Goal: Task Accomplishment & Management: Use online tool/utility

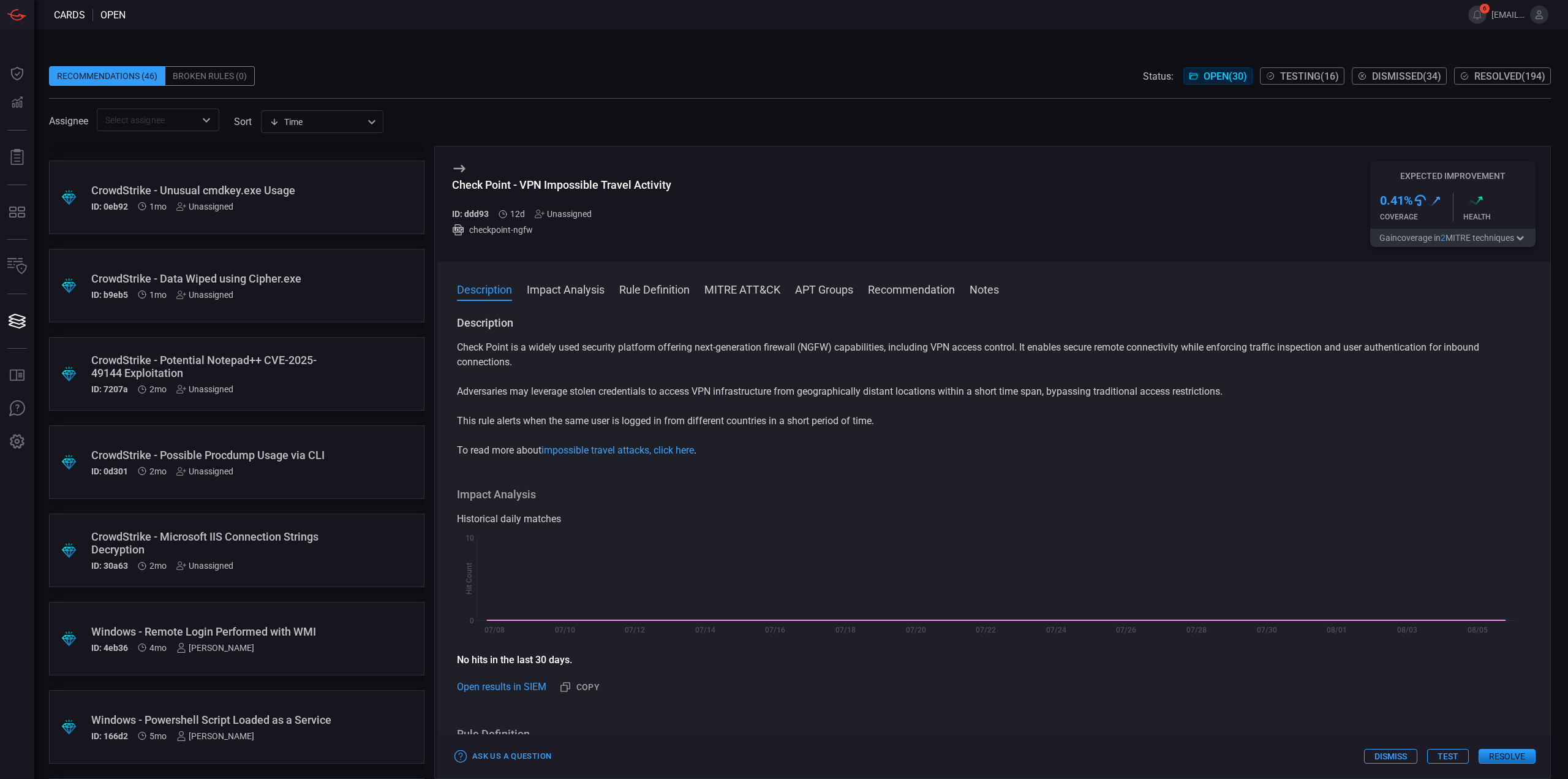
scroll to position [1708, 0]
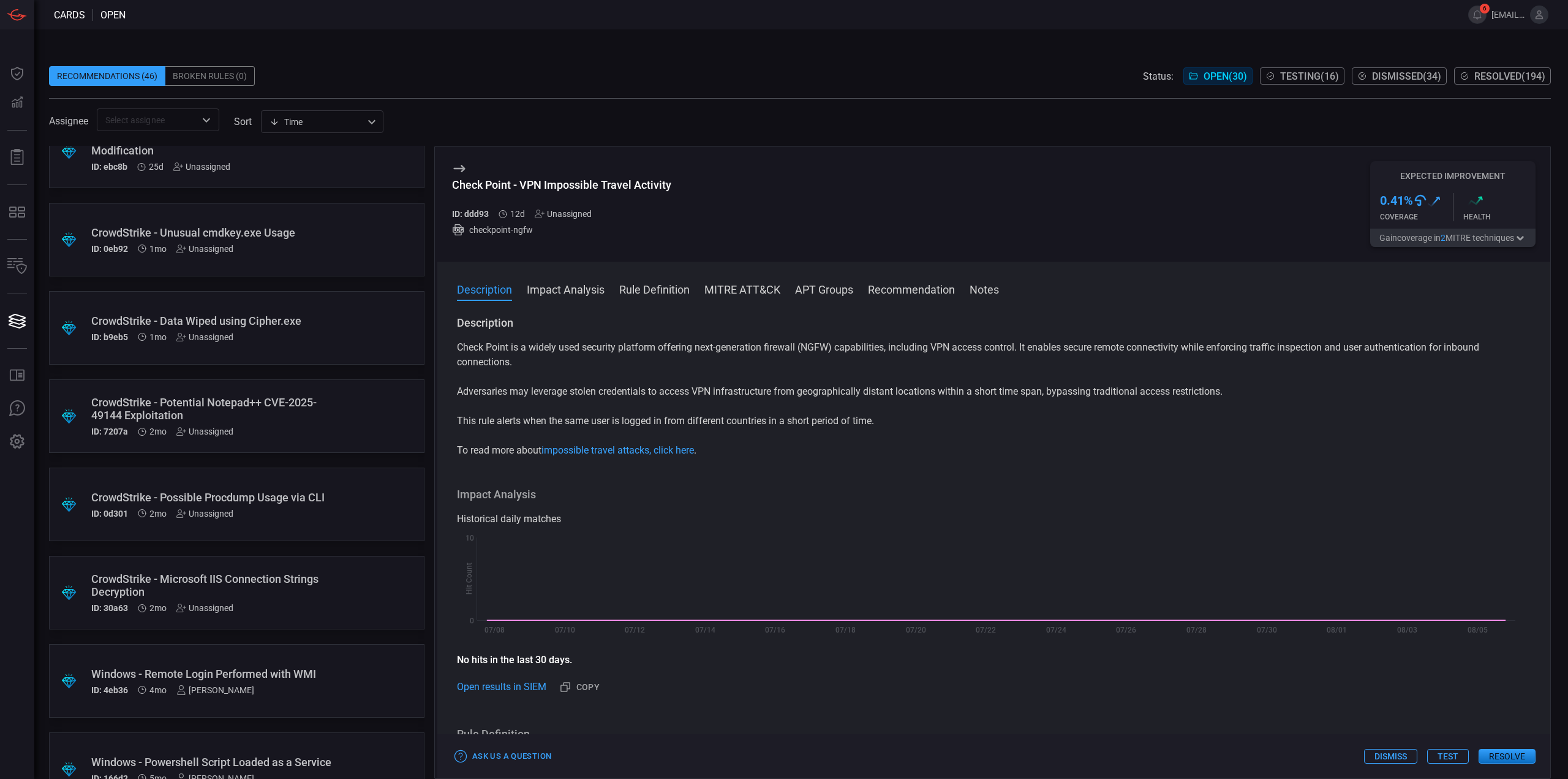
click at [291, 417] on div "CrowdStrike - Potential Notepad++ CVE-2025-49144 Exploitation" at bounding box center [213, 408] width 244 height 26
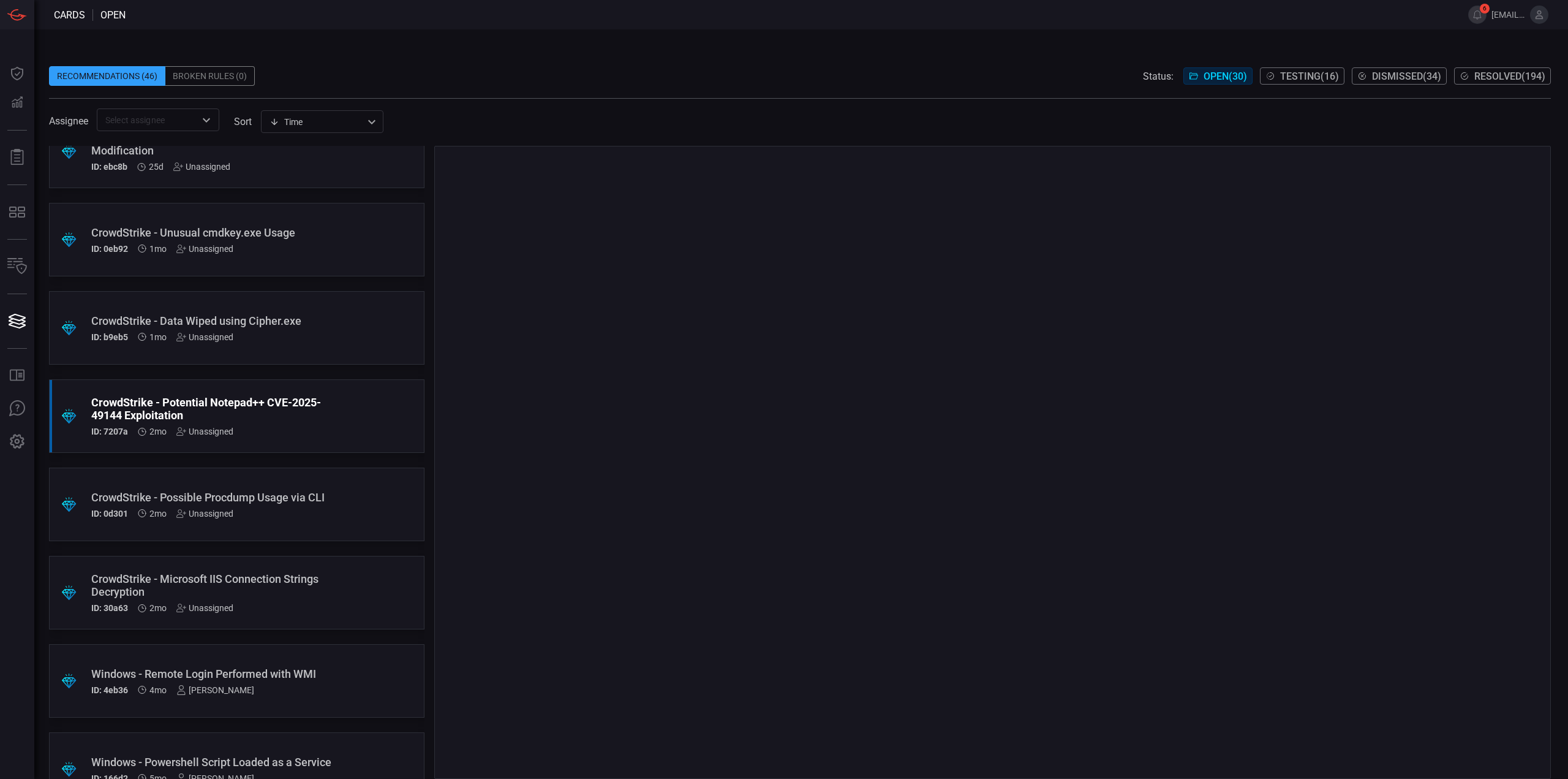
scroll to position [1646, 0]
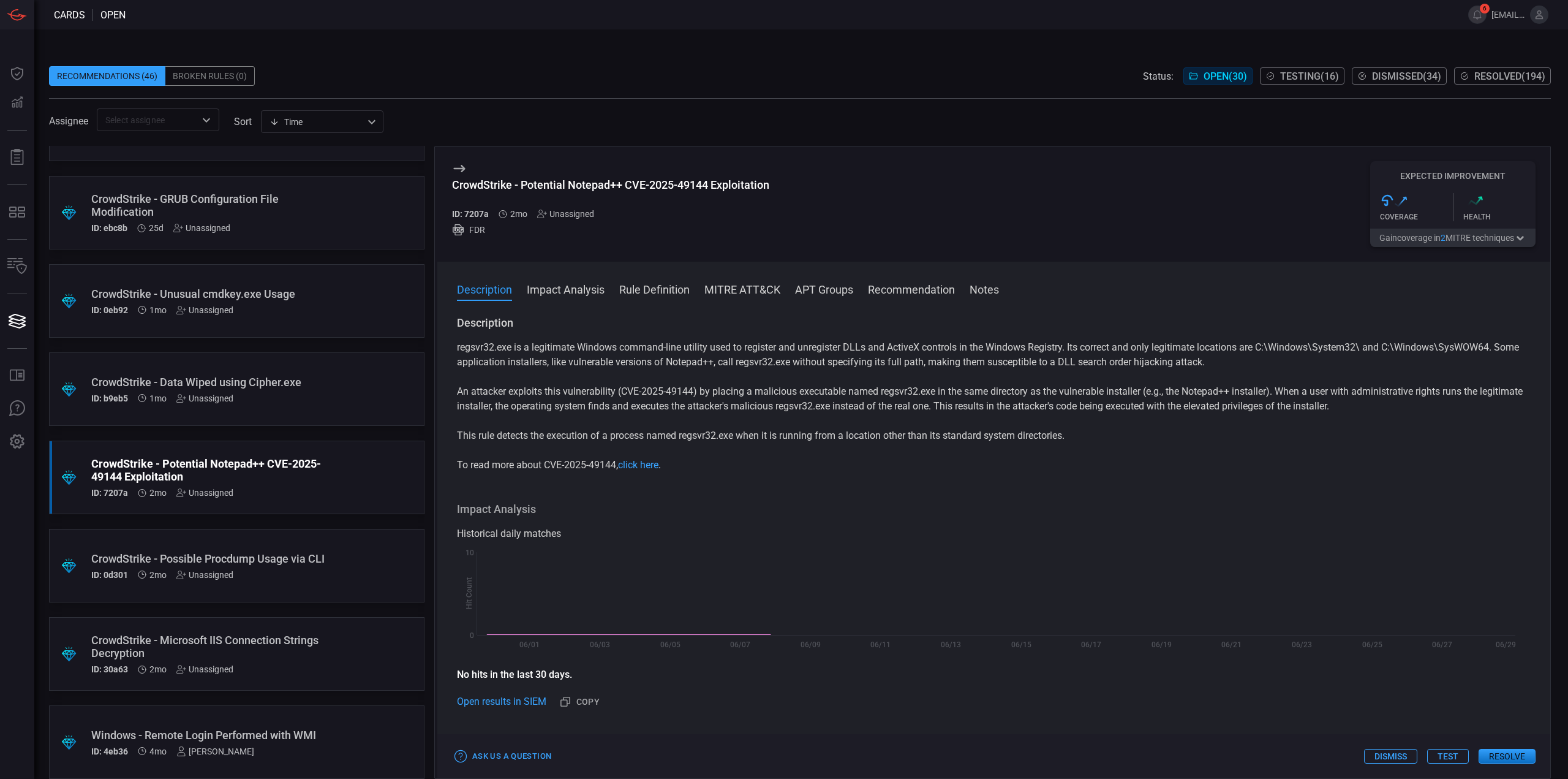
click at [292, 397] on div "ID: b9eb5 1mo Unassigned" at bounding box center [213, 398] width 244 height 10
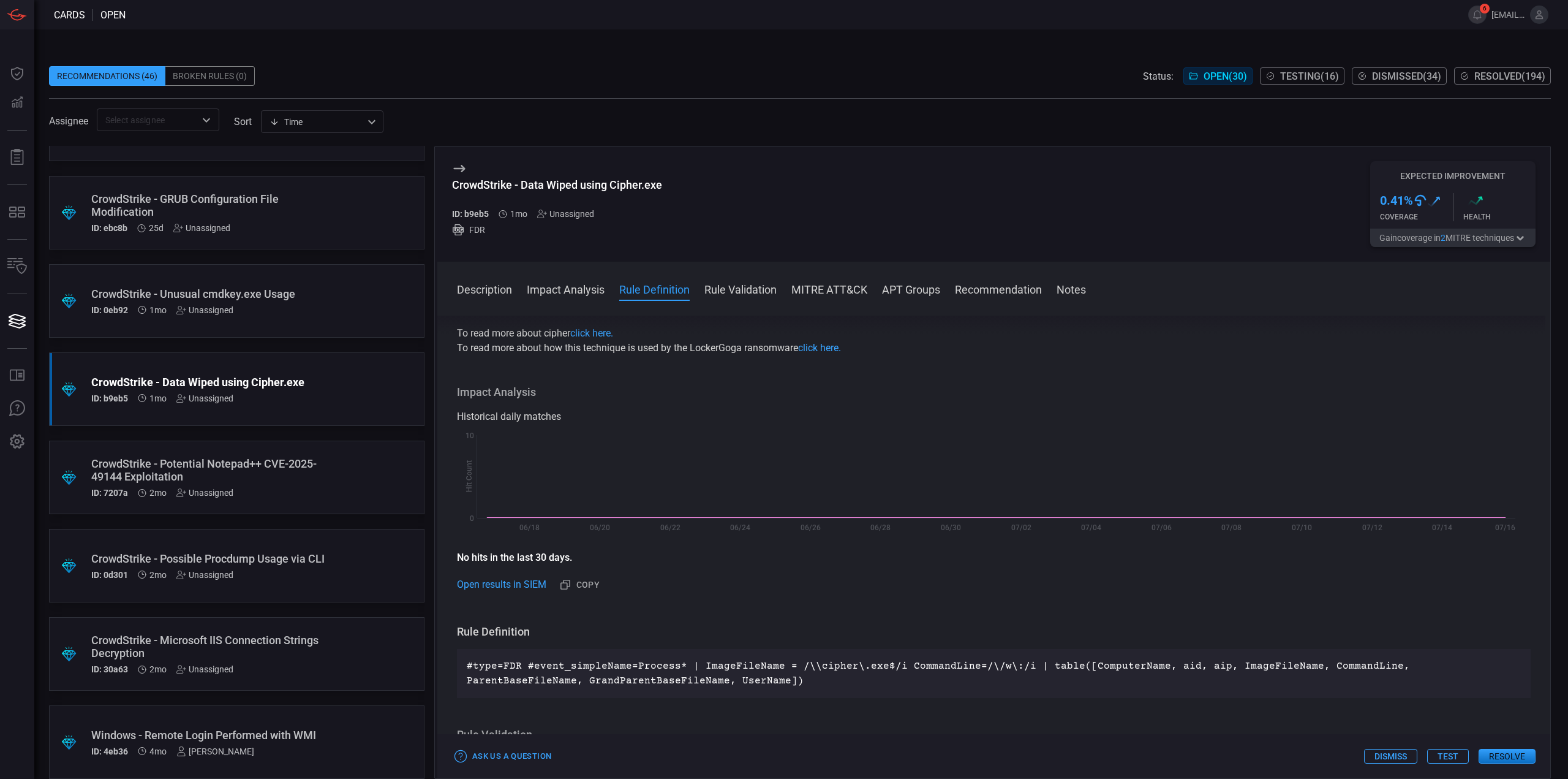
scroll to position [307, 0]
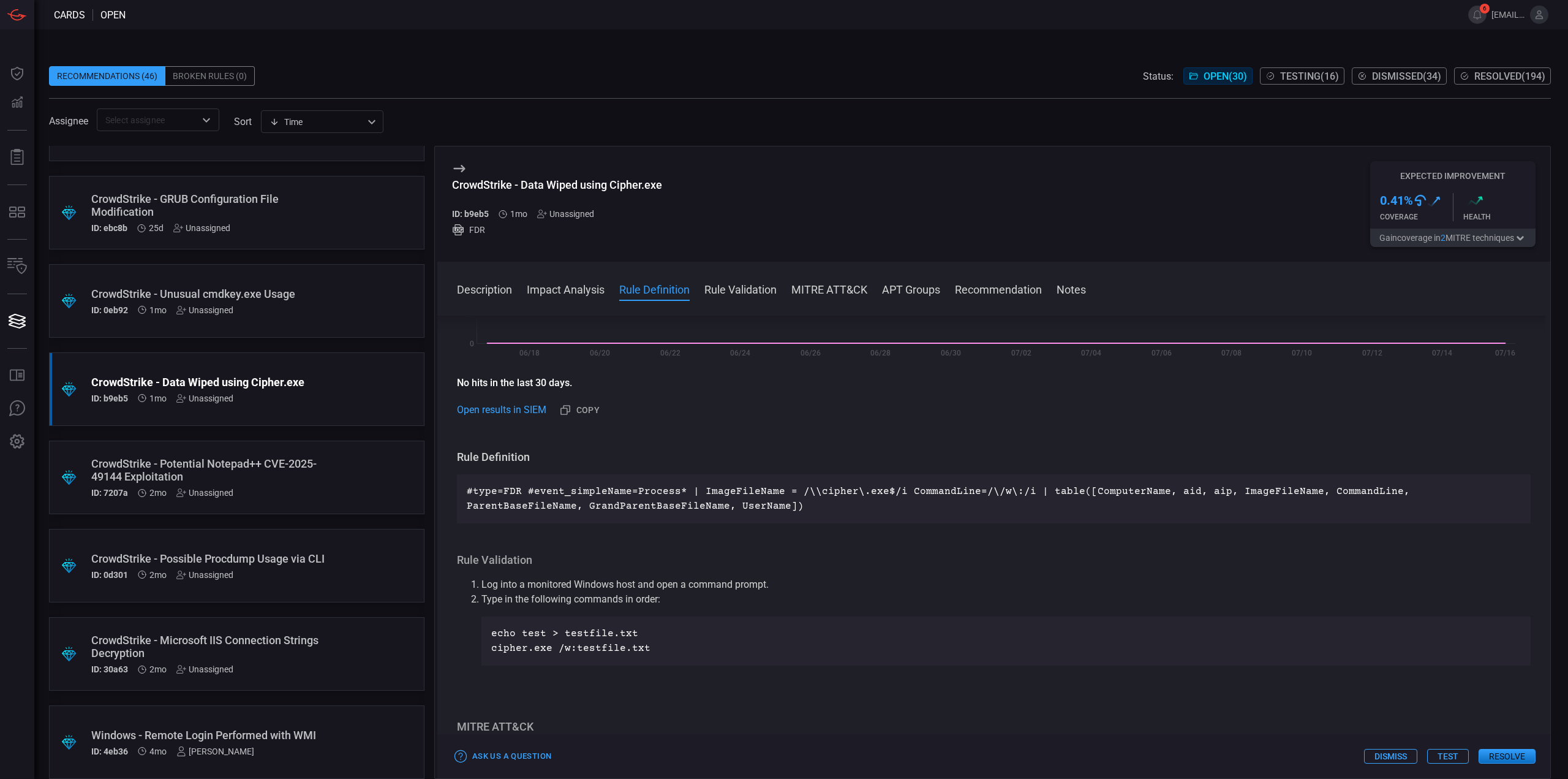
click at [335, 449] on div ".suggested_cards_icon{fill:url(#suggested_cards_icon);} CrowdStrike - Potential…" at bounding box center [236, 477] width 375 height 73
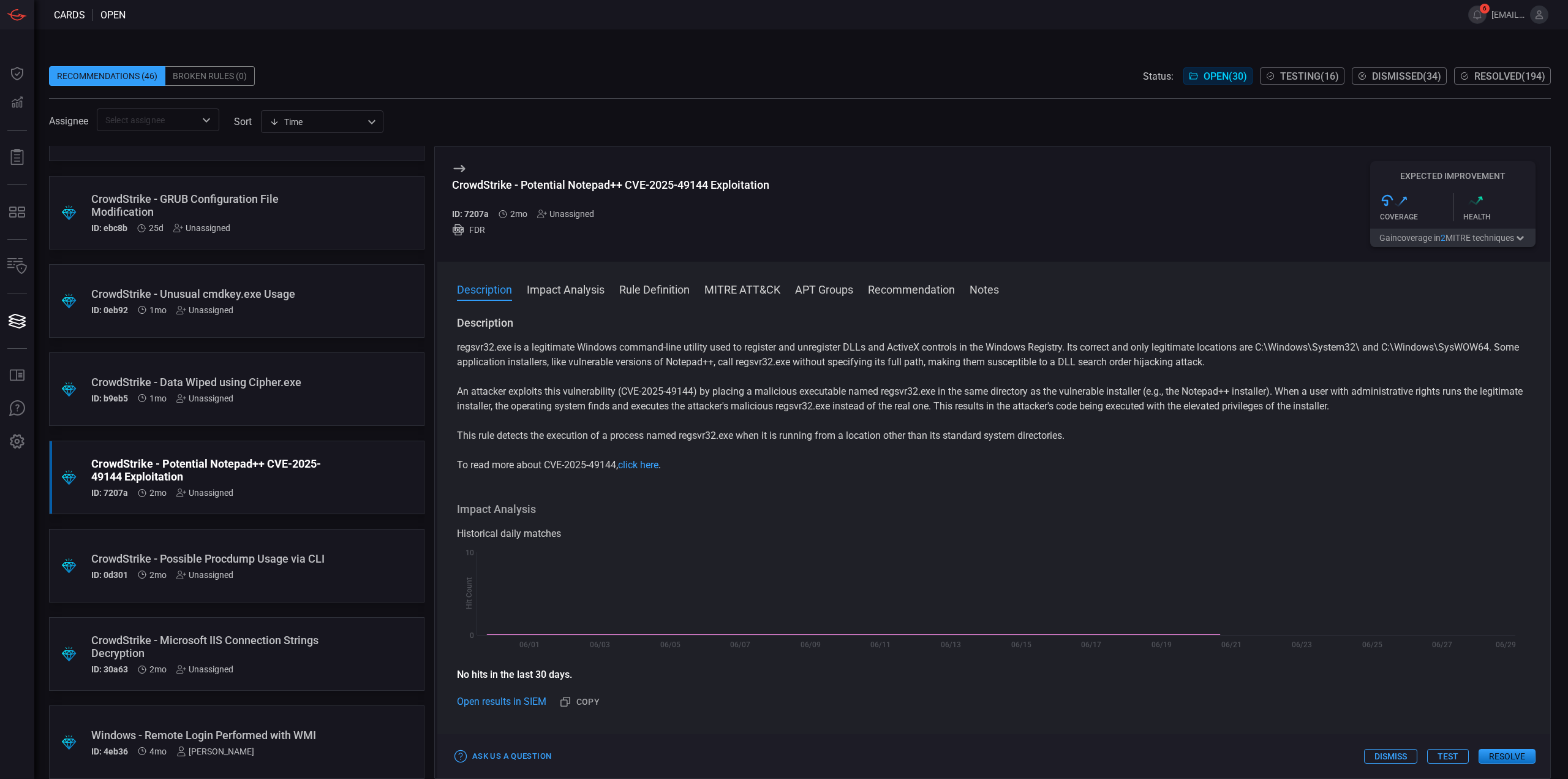
click at [286, 385] on div "CrowdStrike - Data Wiped using Cipher.exe" at bounding box center [213, 381] width 244 height 13
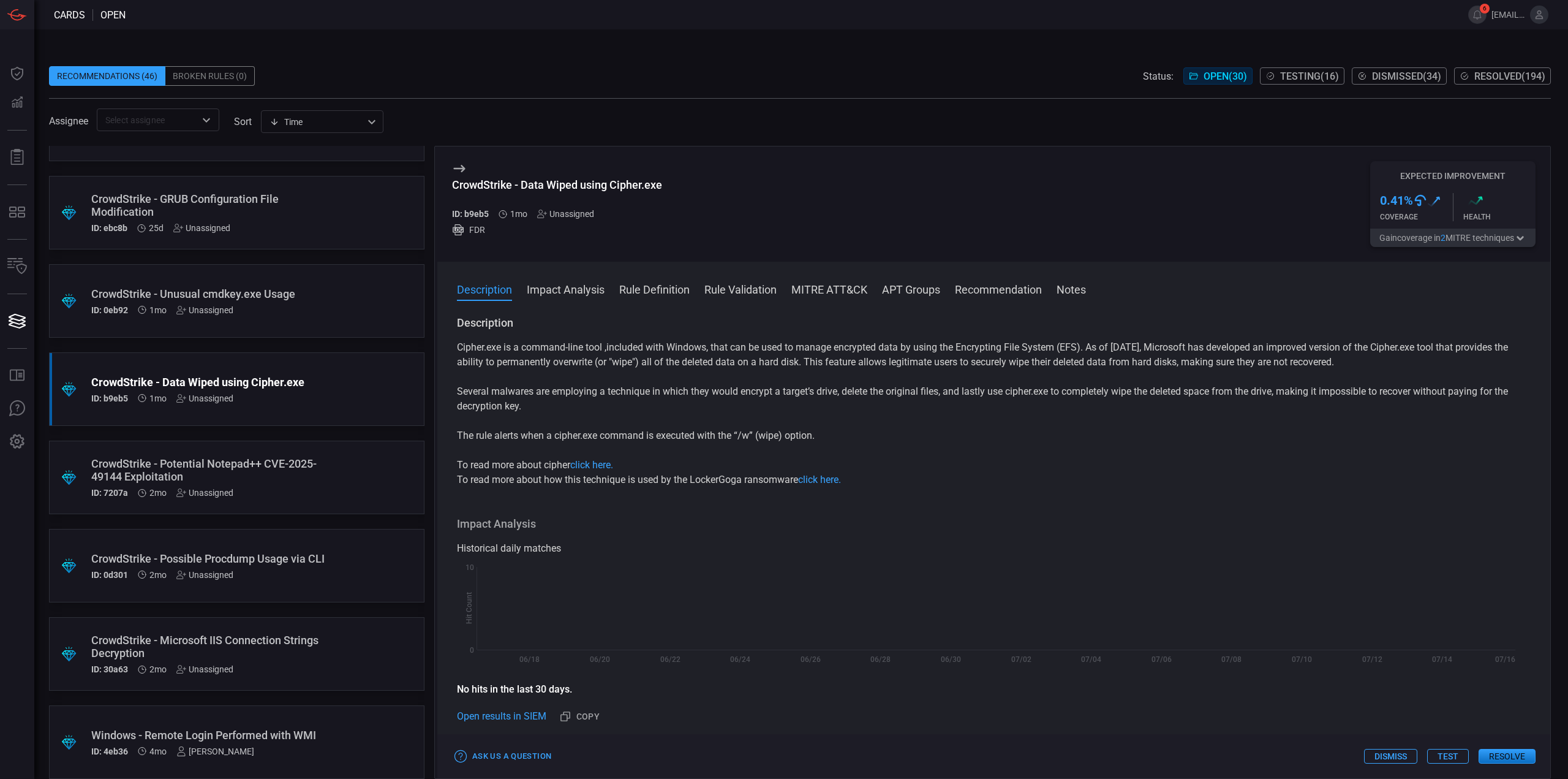
click at [292, 555] on div "CrowdStrike - Possible Procdump Usage via CLI" at bounding box center [213, 558] width 244 height 13
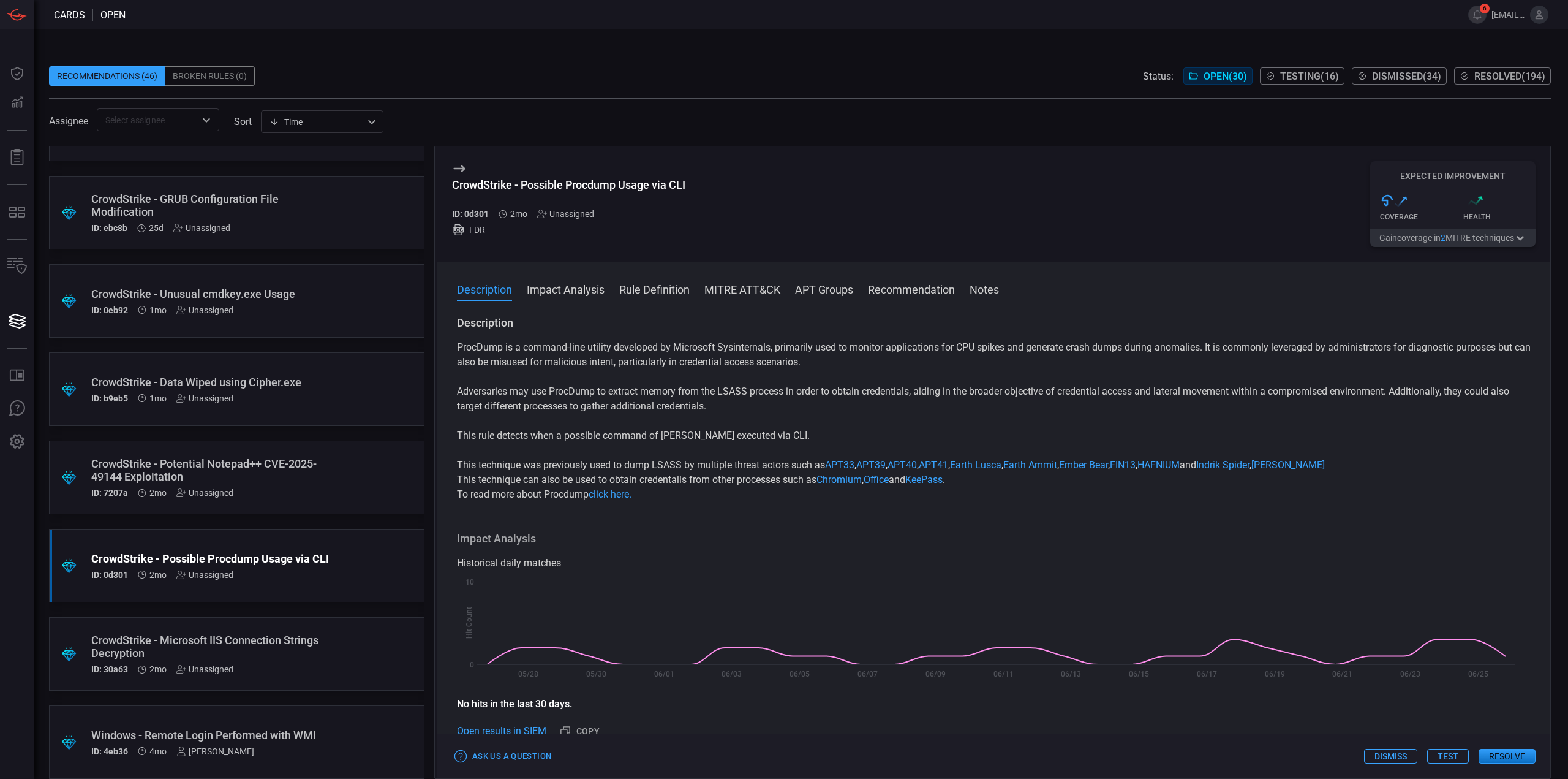
click at [336, 629] on div ".suggested_cards_icon{fill:url(#suggested_cards_icon);} CrowdStrike - Microsoft…" at bounding box center [236, 653] width 375 height 73
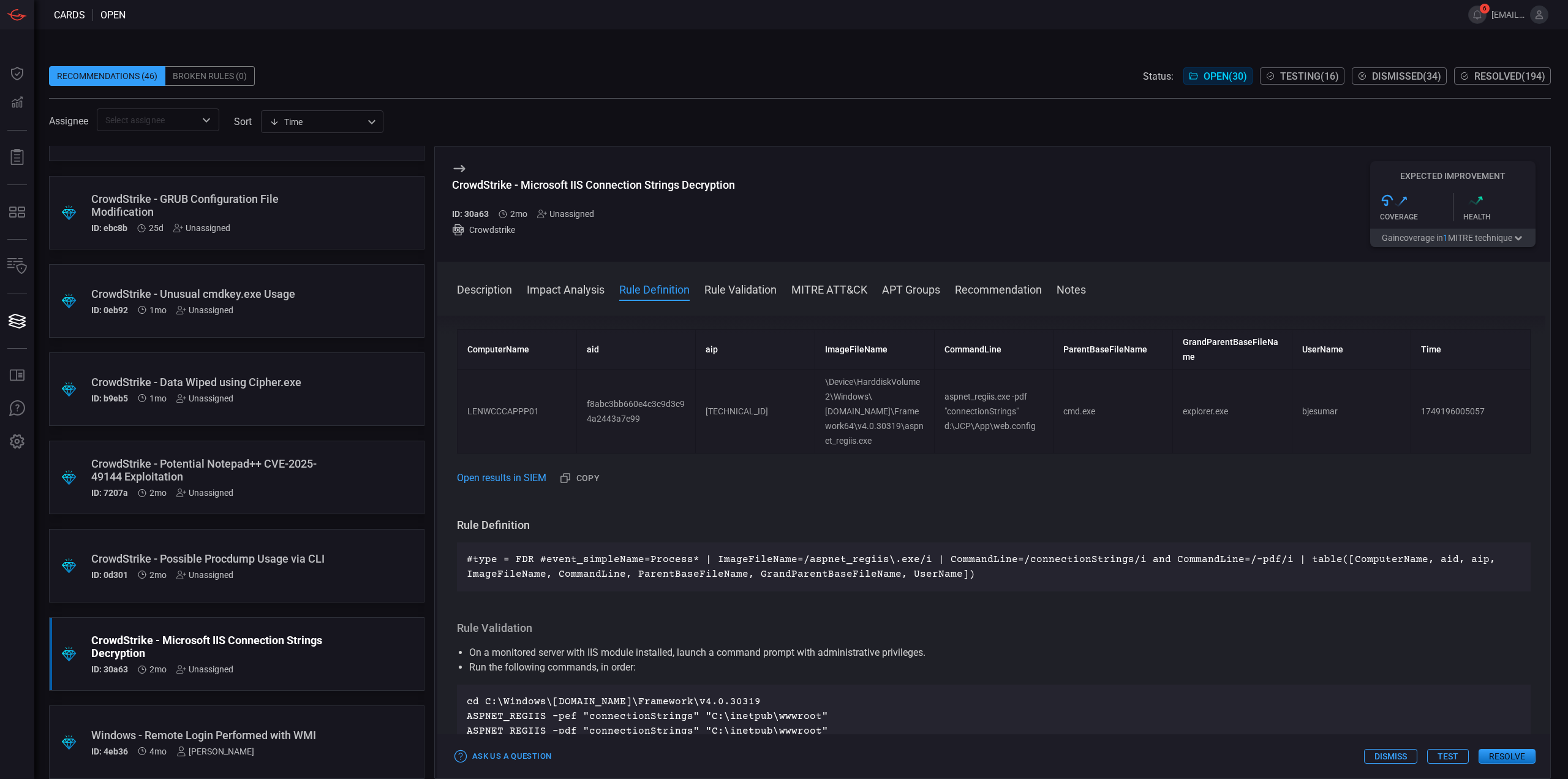
scroll to position [1585, 0]
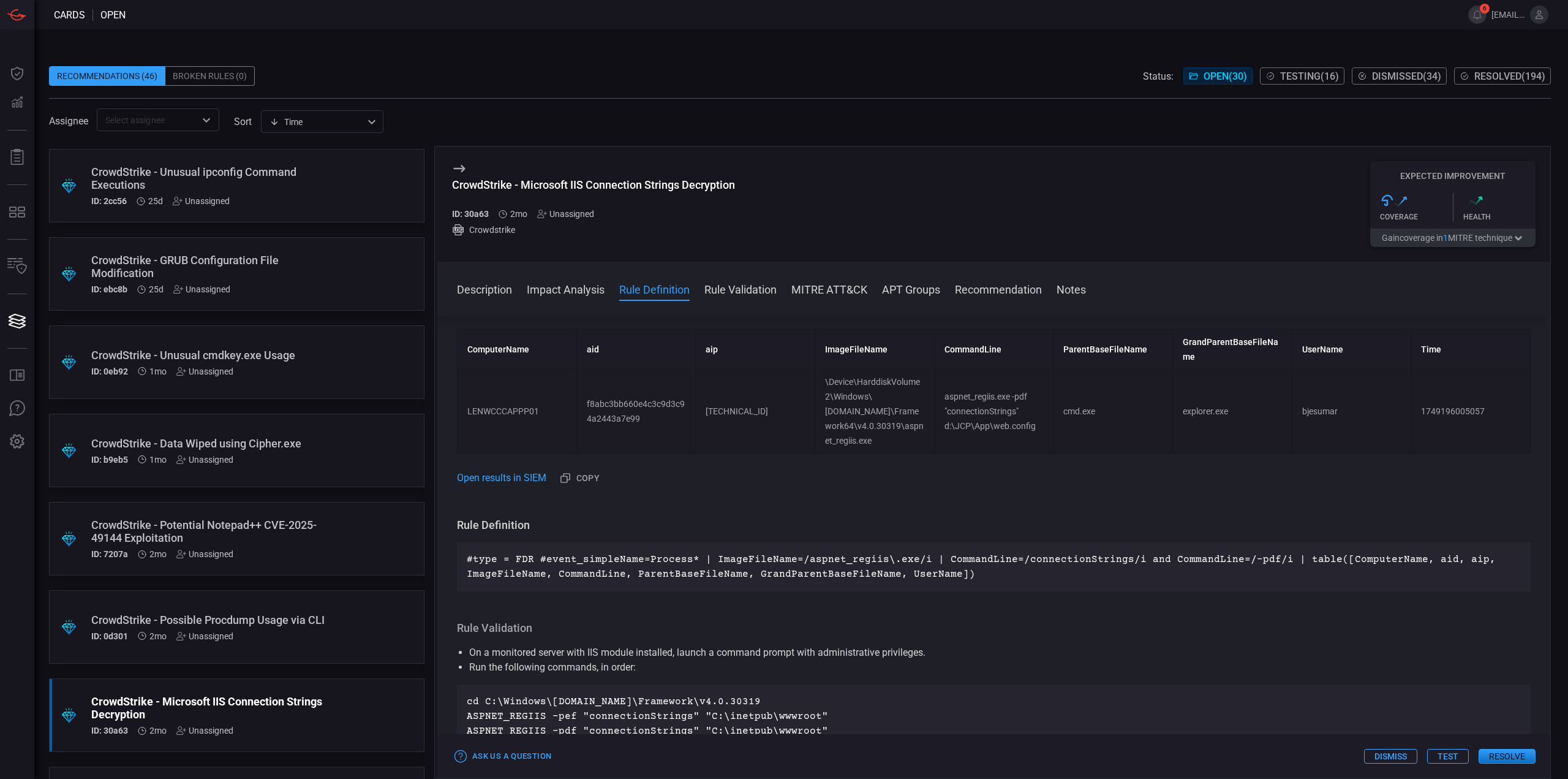
click at [321, 461] on div "ID: b9eb5 1mo Unassigned" at bounding box center [213, 459] width 244 height 10
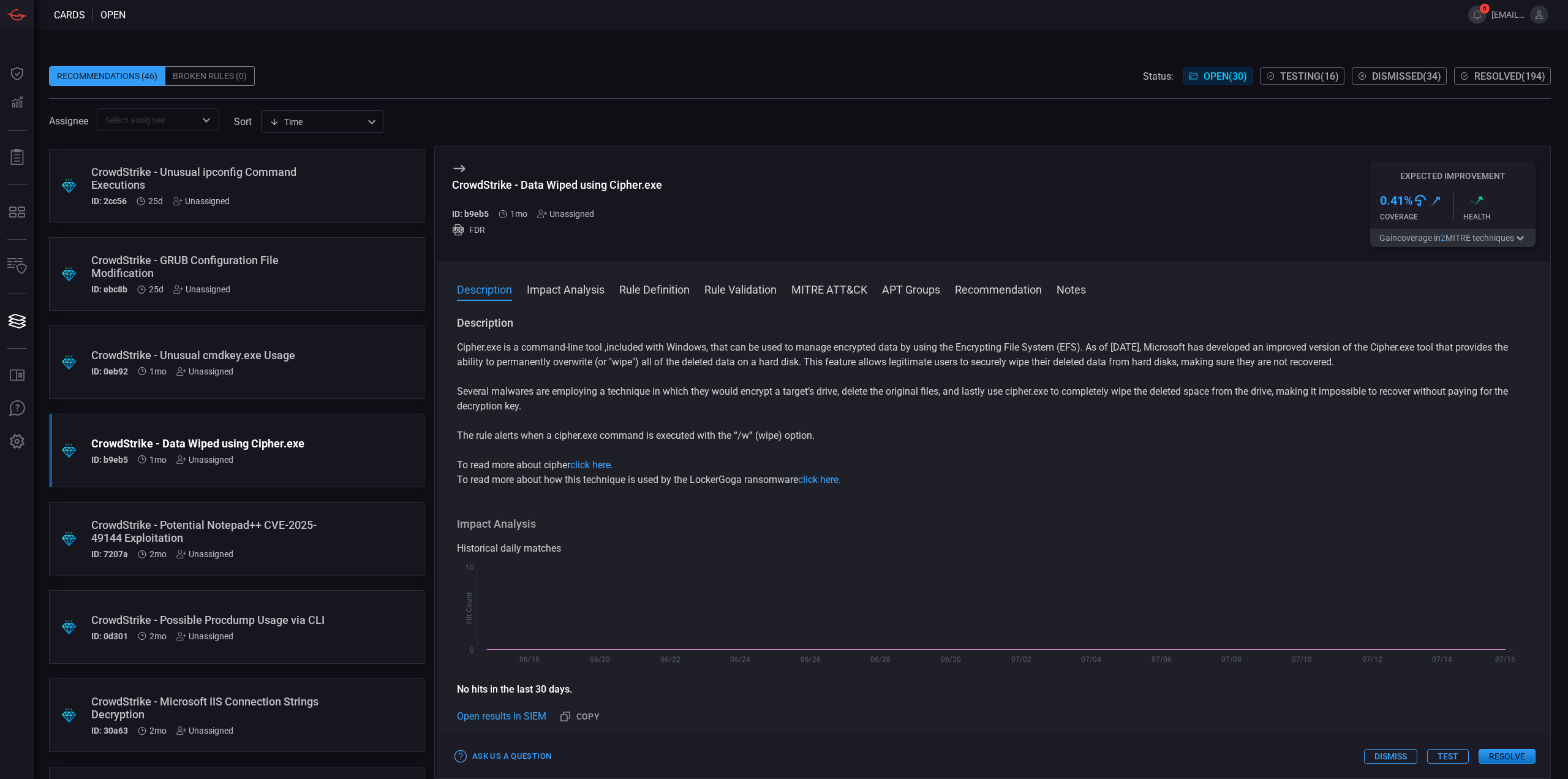
click at [651, 175] on div "CrowdStrike - Data Wiped using Cipher.exe ID: b9eb5 1mo Unassigned FDR" at bounding box center [557, 204] width 210 height 86
drag, startPoint x: 669, startPoint y: 181, endPoint x: 450, endPoint y: 184, distance: 219.0
click at [450, 184] on div "CrowdStrike - Data Wiped using Cipher.exe ID: b9eb5 1mo Unassigned FDR Expected…" at bounding box center [994, 204] width 1113 height 116
click at [514, 187] on div "CrowdStrike - Data Wiped using Cipher.exe" at bounding box center [557, 184] width 210 height 13
drag, startPoint x: 669, startPoint y: 187, endPoint x: 523, endPoint y: 187, distance: 146.0
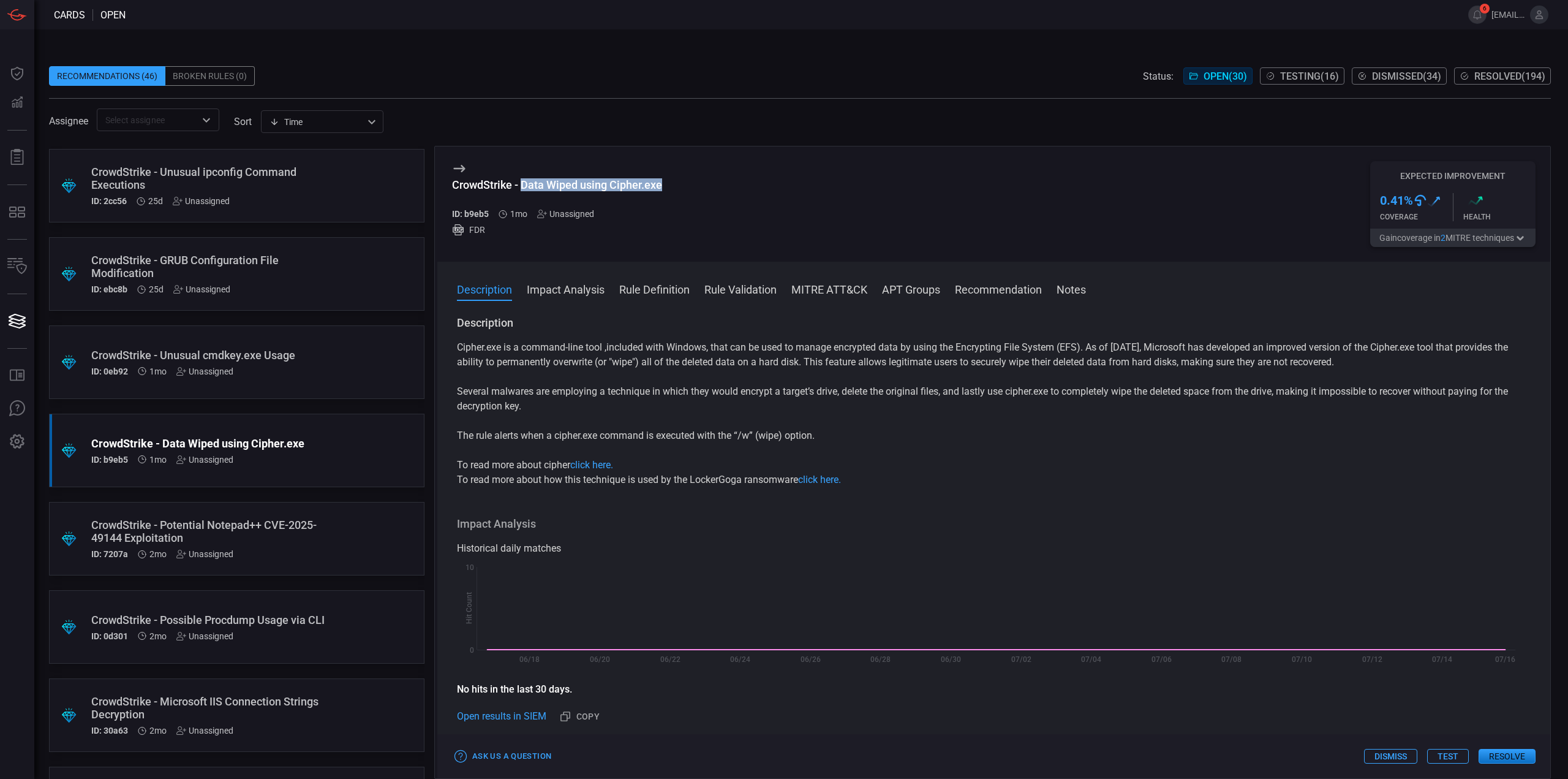
click at [523, 187] on div "CrowdStrike - Data Wiped using Cipher.exe ID: b9eb5 1mo Unassigned FDR Expected…" at bounding box center [994, 204] width 1113 height 116
copy div "Data Wiped using Cipher.exe"
click at [690, 205] on div "CrowdStrike - Data Wiped using Cipher.exe ID: b9eb5 1mo Unassigned FDR Expected…" at bounding box center [994, 204] width 1113 height 116
drag, startPoint x: 666, startPoint y: 184, endPoint x: 302, endPoint y: 272, distance: 374.5
click at [449, 184] on div "CrowdStrike - Data Wiped using Cipher.exe ID: b9eb5 1mo Unassigned FDR Expected…" at bounding box center [994, 204] width 1113 height 116
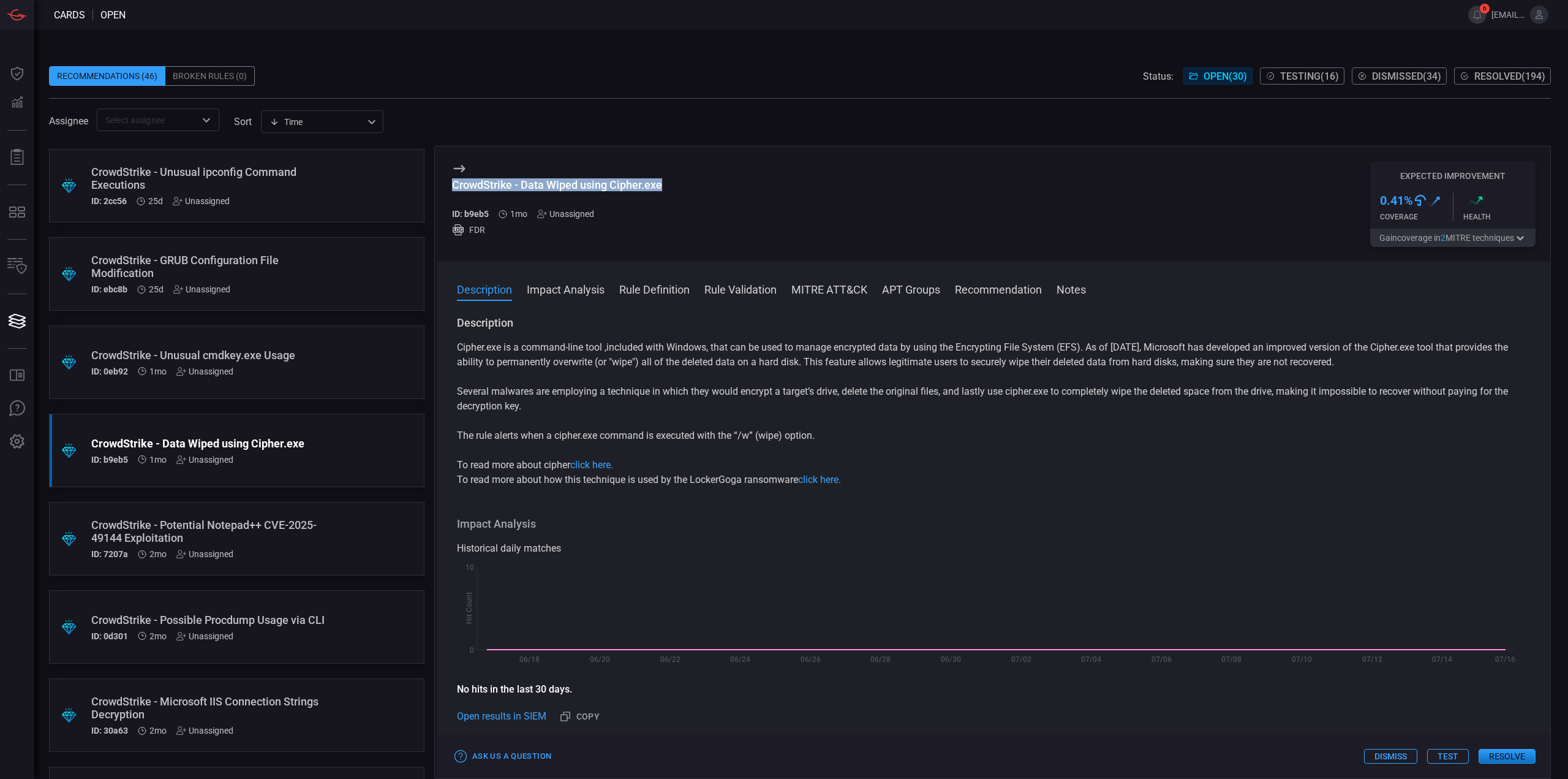
copy div "CrowdStrike - Data Wiped using Cipher.exe"
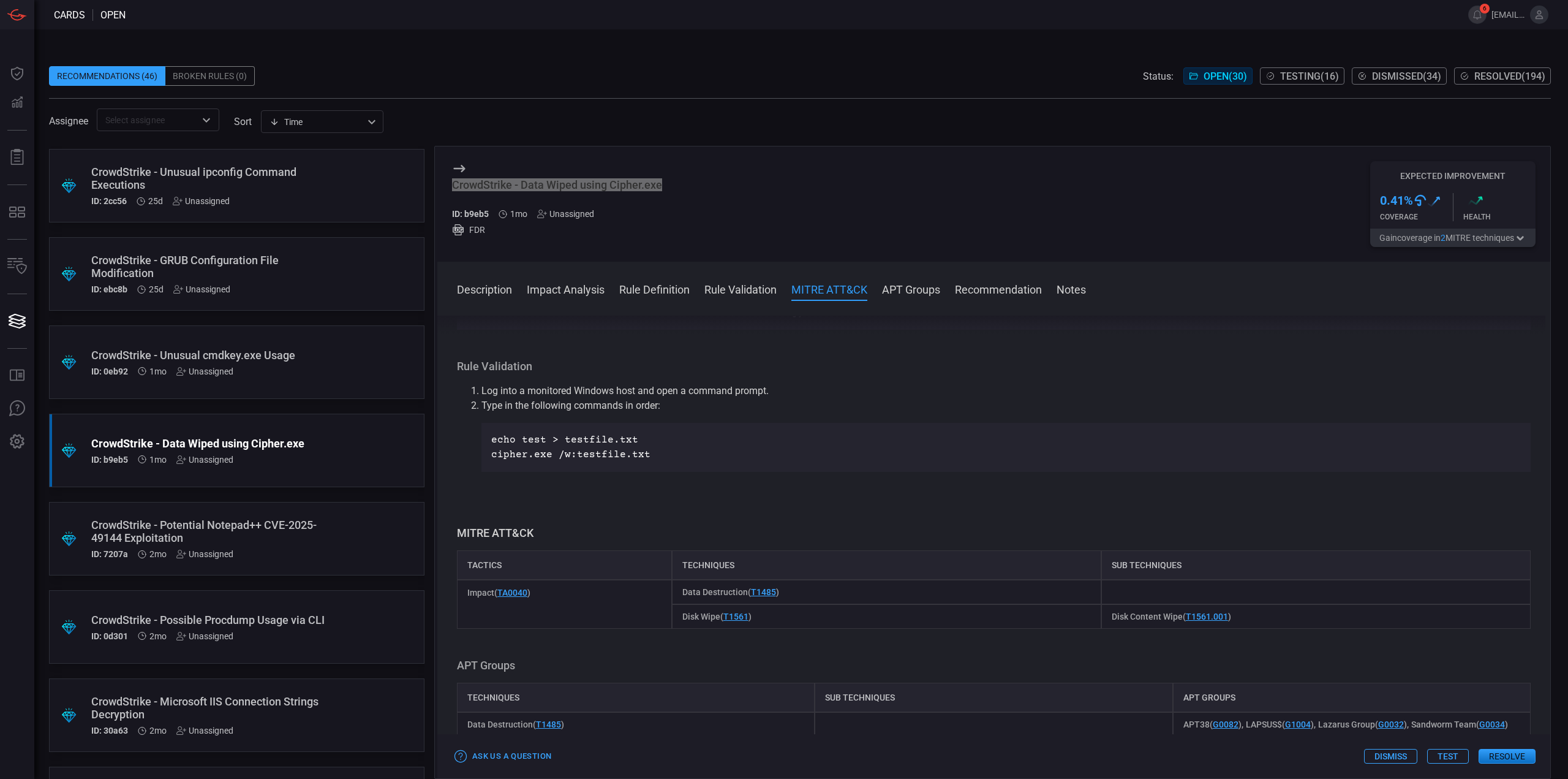
scroll to position [552, 0]
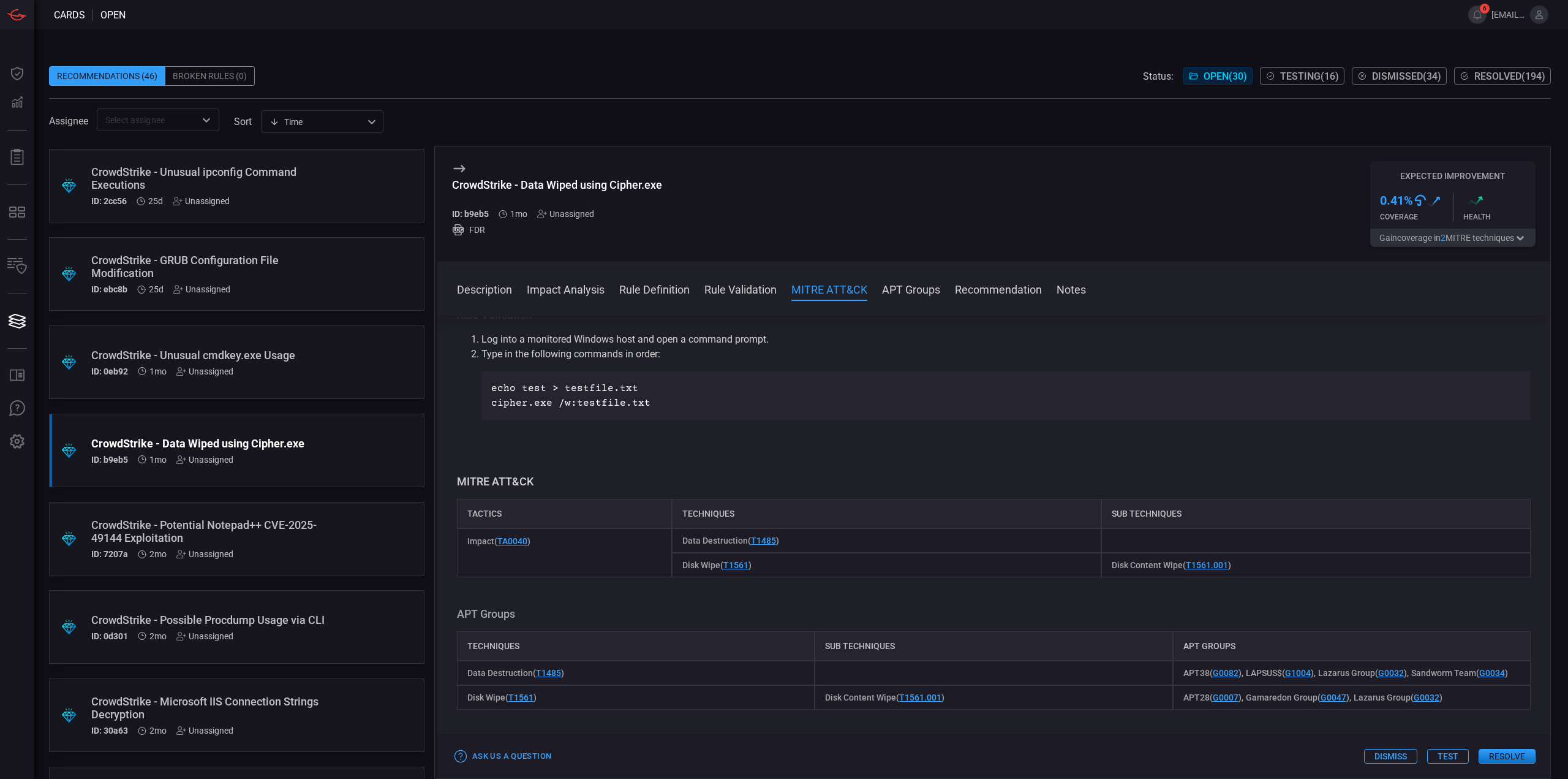
drag, startPoint x: 797, startPoint y: 541, endPoint x: 659, endPoint y: 545, distance: 138.1
click at [788, 544] on div "Data Destruction ( T1485 )" at bounding box center [887, 540] width 429 height 24
drag, startPoint x: 554, startPoint y: 538, endPoint x: 449, endPoint y: 540, distance: 105.0
click at [449, 540] on div "Description Cipher.exe is a command-line tool ,included with Windows, that can …" at bounding box center [994, 544] width 1113 height 458
copy span "Impact ( TA0040 )"
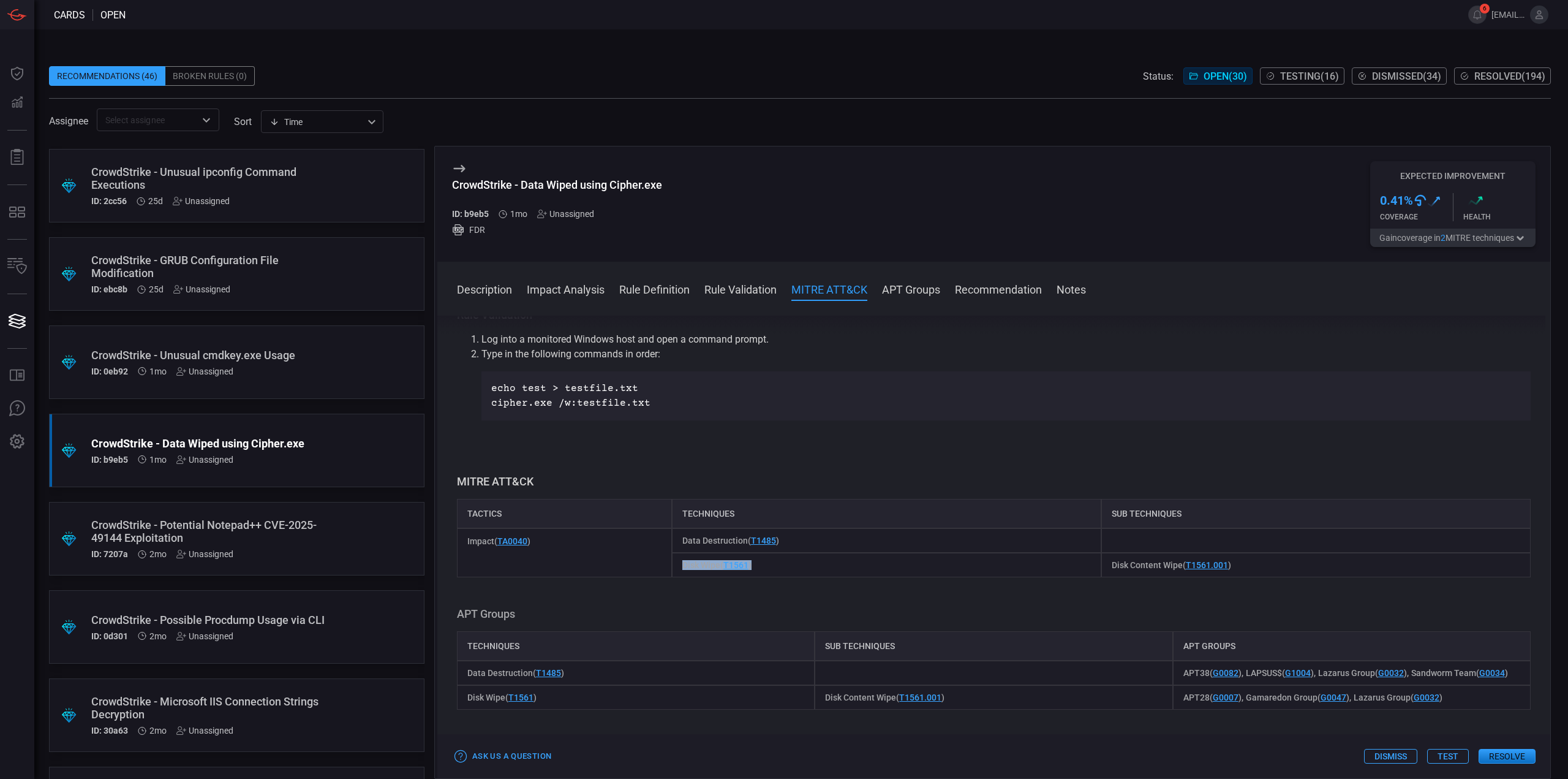
drag, startPoint x: 777, startPoint y: 565, endPoint x: 680, endPoint y: 563, distance: 97.0
click at [680, 563] on div "Disk Wipe ( T1561 )" at bounding box center [887, 564] width 429 height 24
copy span "Disk Wipe ( T1561 )"
click at [751, 582] on div "Description Cipher.exe is a command-line tool ,included with Windows, that can …" at bounding box center [994, 544] width 1113 height 458
drag, startPoint x: 748, startPoint y: 569, endPoint x: 734, endPoint y: 565, distance: 14.6
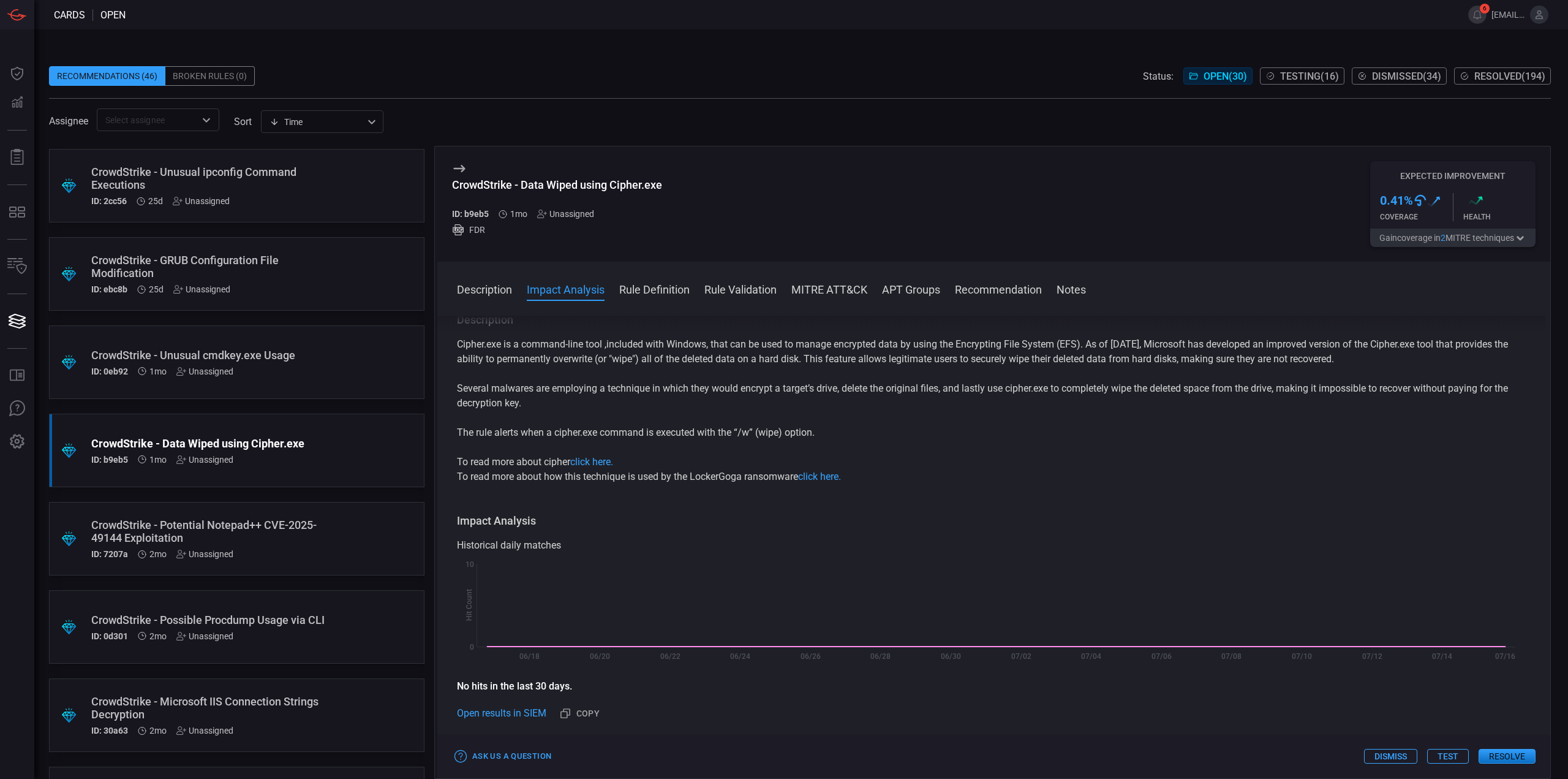
scroll to position [0, 0]
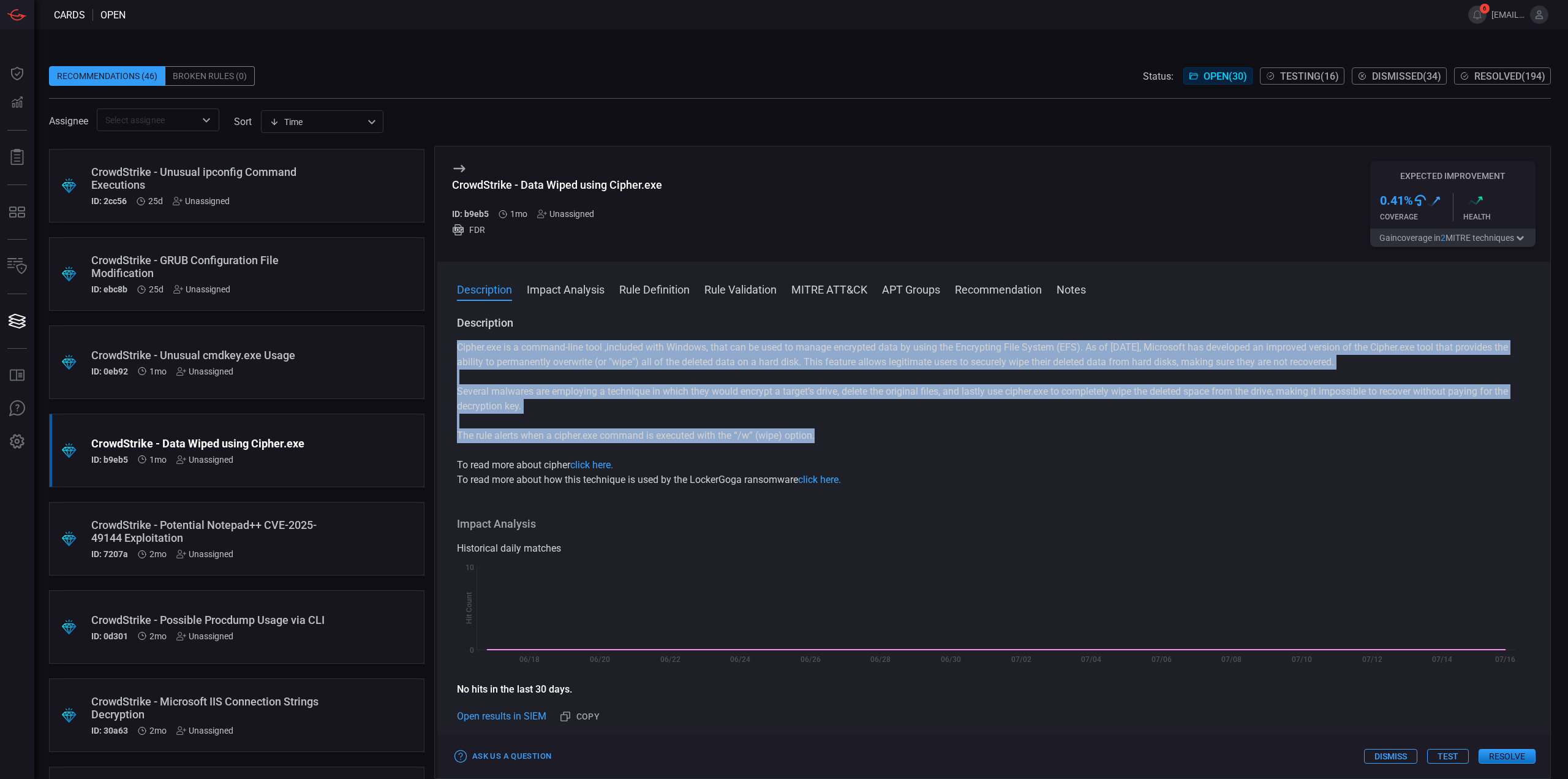
drag, startPoint x: 821, startPoint y: 436, endPoint x: 457, endPoint y: 353, distance: 373.3
click at [457, 353] on div "Cipher.exe is a command-line tool ,included with Windows, that can be used to m…" at bounding box center [994, 413] width 1073 height 147
copy div "Cipher.exe is a command-line tool ,included with Windows, that can be used to m…"
click at [623, 363] on p "Cipher.exe is a command-line tool ,included with Windows, that can be used to m…" at bounding box center [994, 355] width 1073 height 30
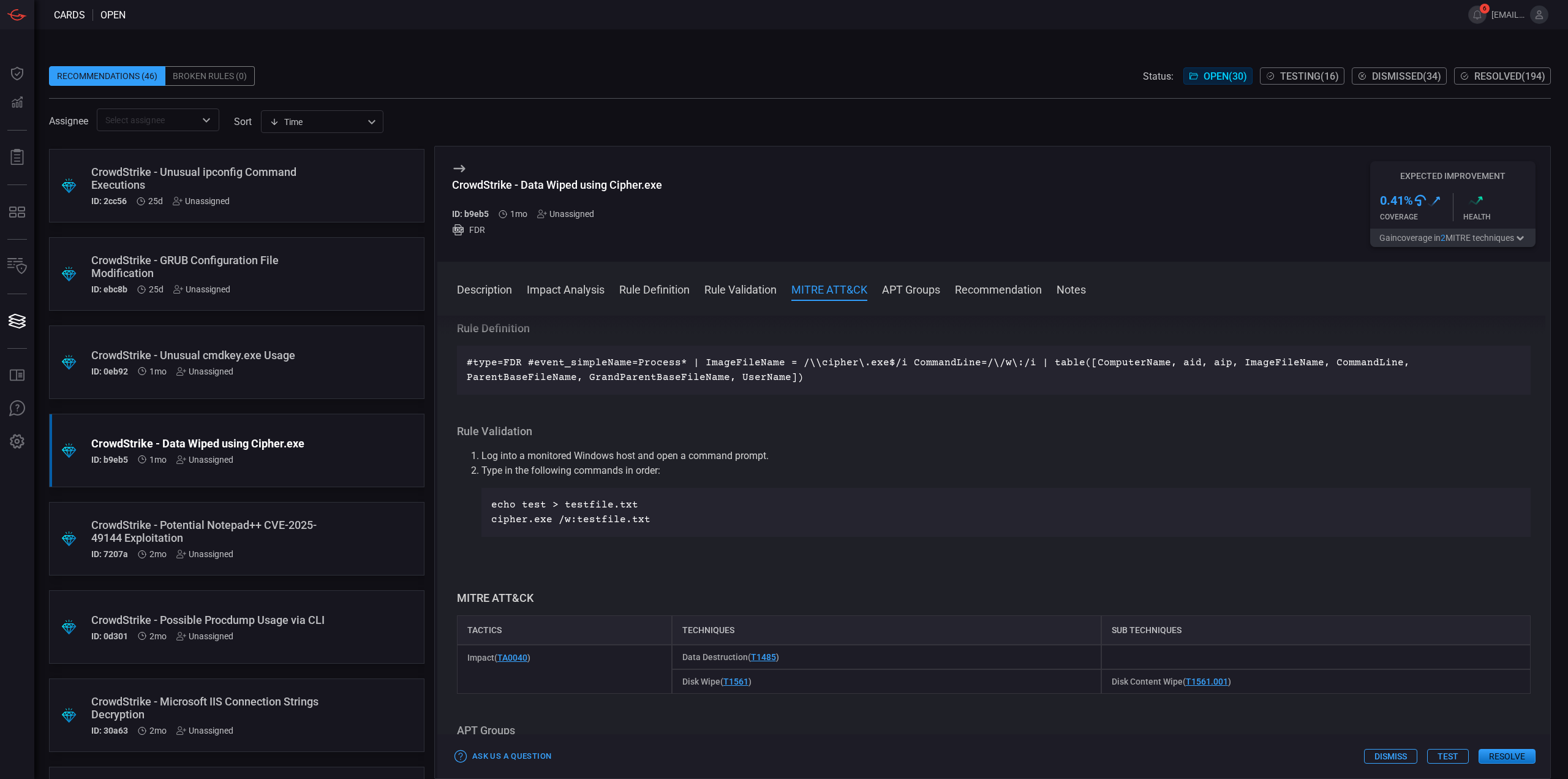
scroll to position [429, 0]
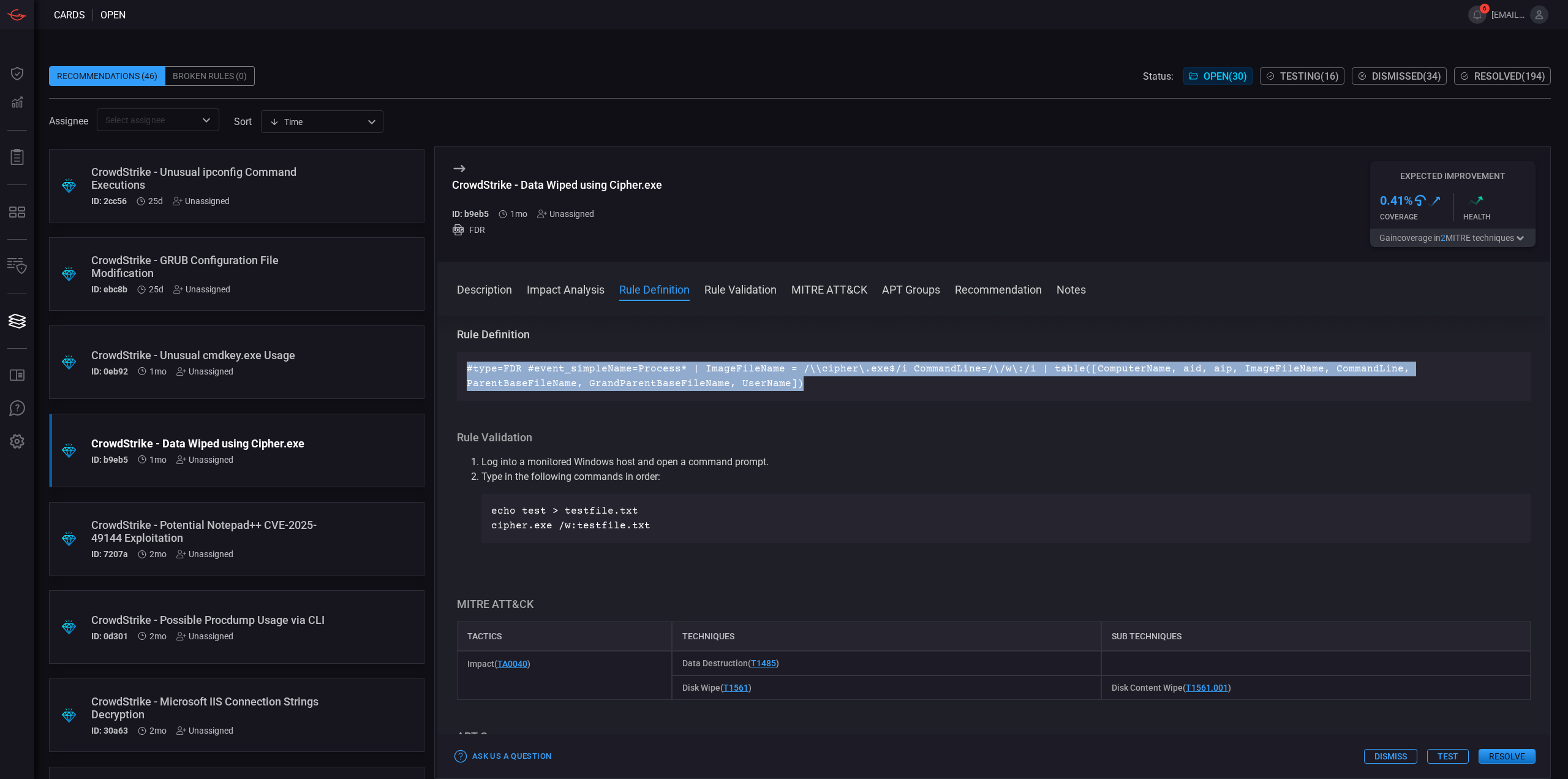
drag, startPoint x: 697, startPoint y: 389, endPoint x: 463, endPoint y: 364, distance: 235.3
click at [463, 364] on div "#type=FDR #event_simpleName=Process* | ImageFileName = /\\cipher\.exe$/i Comman…" at bounding box center [994, 376] width 1073 height 49
copy p "#type=FDR #event_simpleName=Process* | ImageFileName = /\\cipher\.exe$/i Comman…"
click at [1441, 751] on button "Test" at bounding box center [1448, 756] width 41 height 15
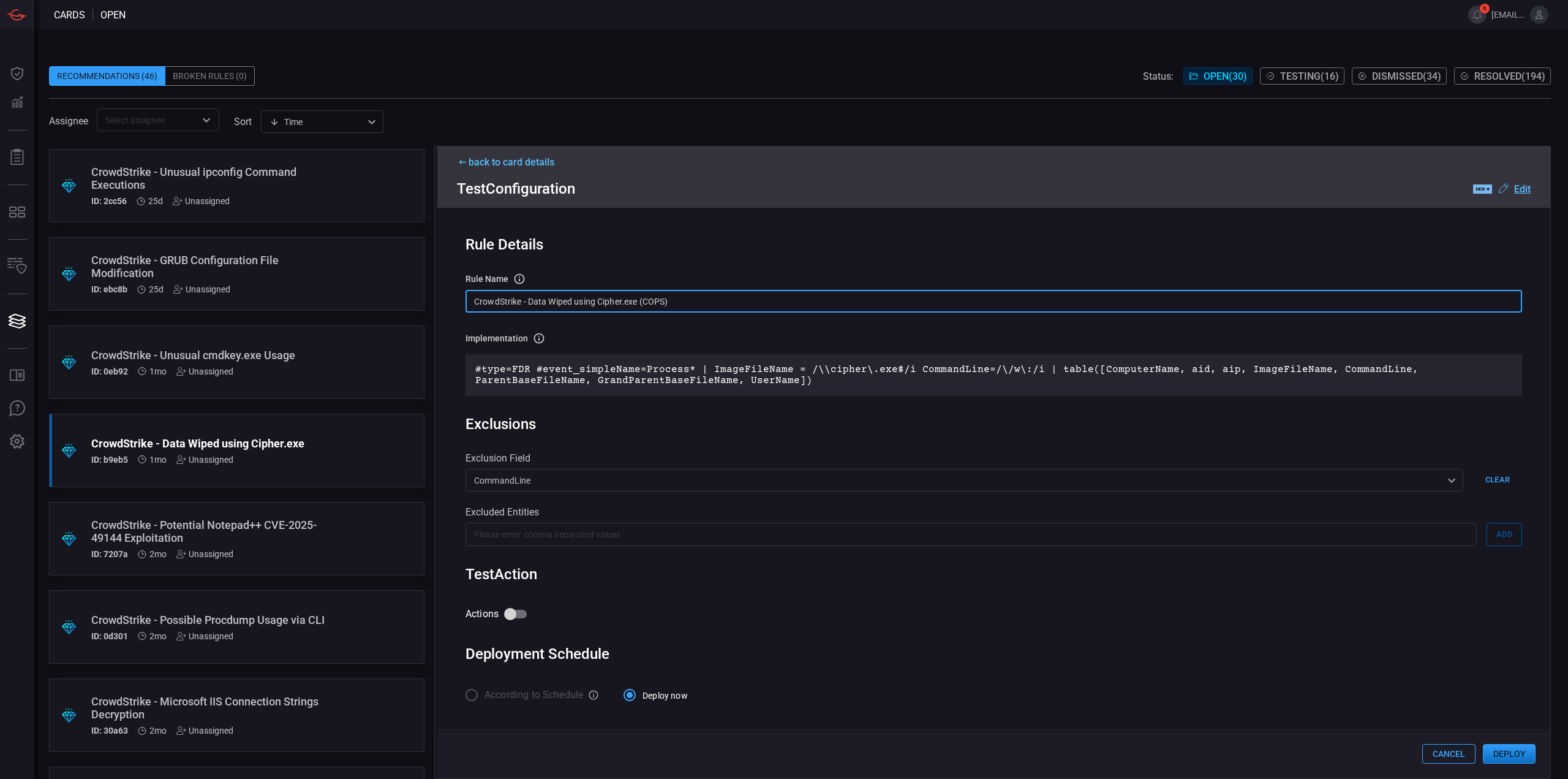
drag, startPoint x: 687, startPoint y: 301, endPoint x: 535, endPoint y: 259, distance: 157.7
click at [466, 291] on input "CrowdStrike - Data Wiped using Cipher.exe (COPS)" at bounding box center [994, 301] width 1056 height 23
click at [697, 302] on input "CrowdStrike - Data Wiped using Cipher.exe (COPS)" at bounding box center [994, 301] width 1056 height 23
click at [638, 298] on input "CrowdStrike - Data Wiped using Cipher.exe (COPS)" at bounding box center [994, 301] width 1056 height 23
drag, startPoint x: 674, startPoint y: 305, endPoint x: 433, endPoint y: 298, distance: 241.1
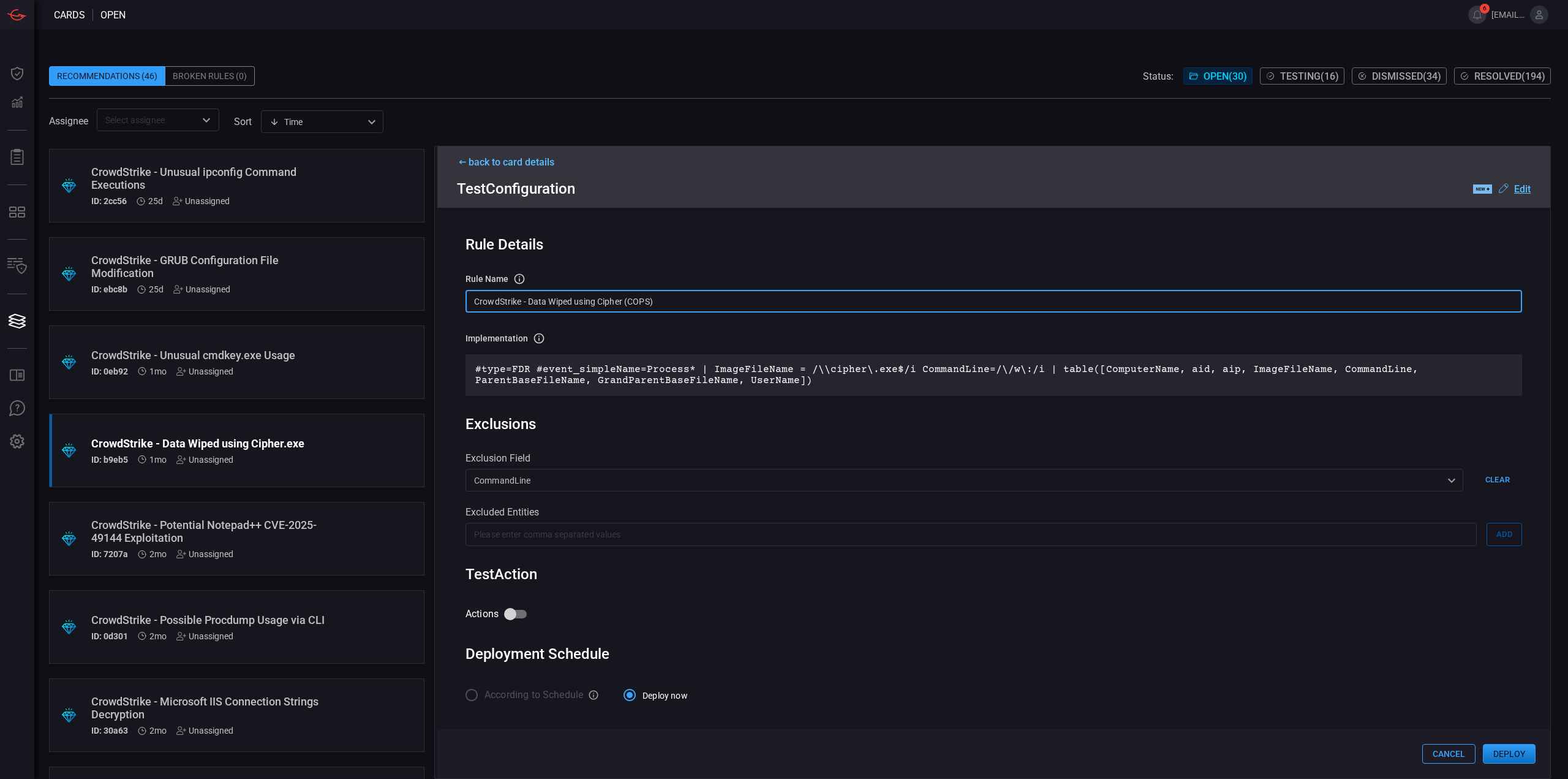
click at [433, 298] on div ".suggested_cards_icon{fill:url(#suggested_cards_icon);} CrowdStrike - CMD Missi…" at bounding box center [800, 462] width 1502 height 633
type input "CrowdStrike - Data Wiped using Cipher (COPS)"
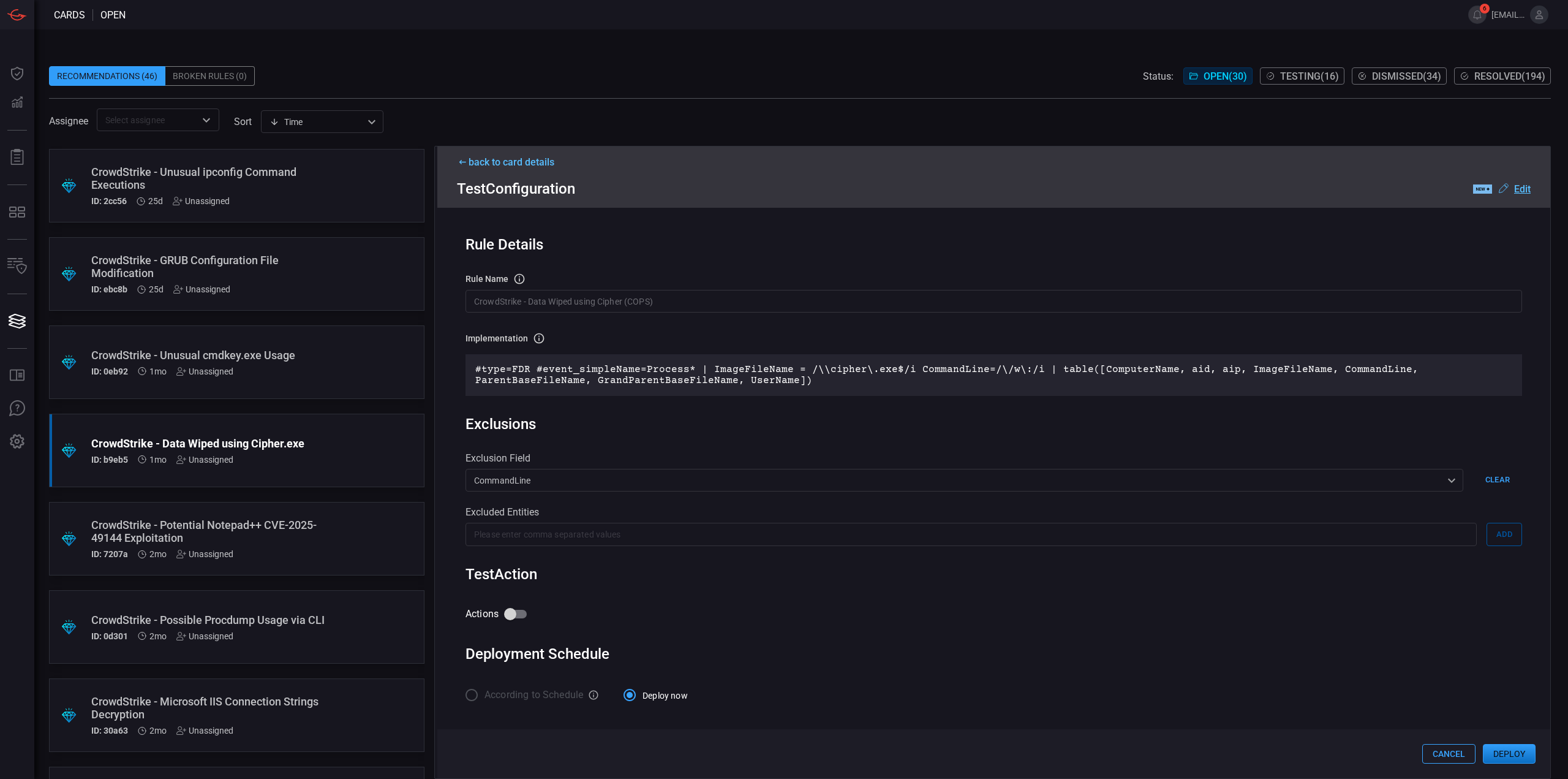
click at [924, 264] on div "Rule Details rule Name Name of the rule that will be created in the SIEM. Crowd…" at bounding box center [994, 488] width 1113 height 561
click at [513, 615] on input "Actions" at bounding box center [510, 613] width 70 height 23
checkbox input "true"
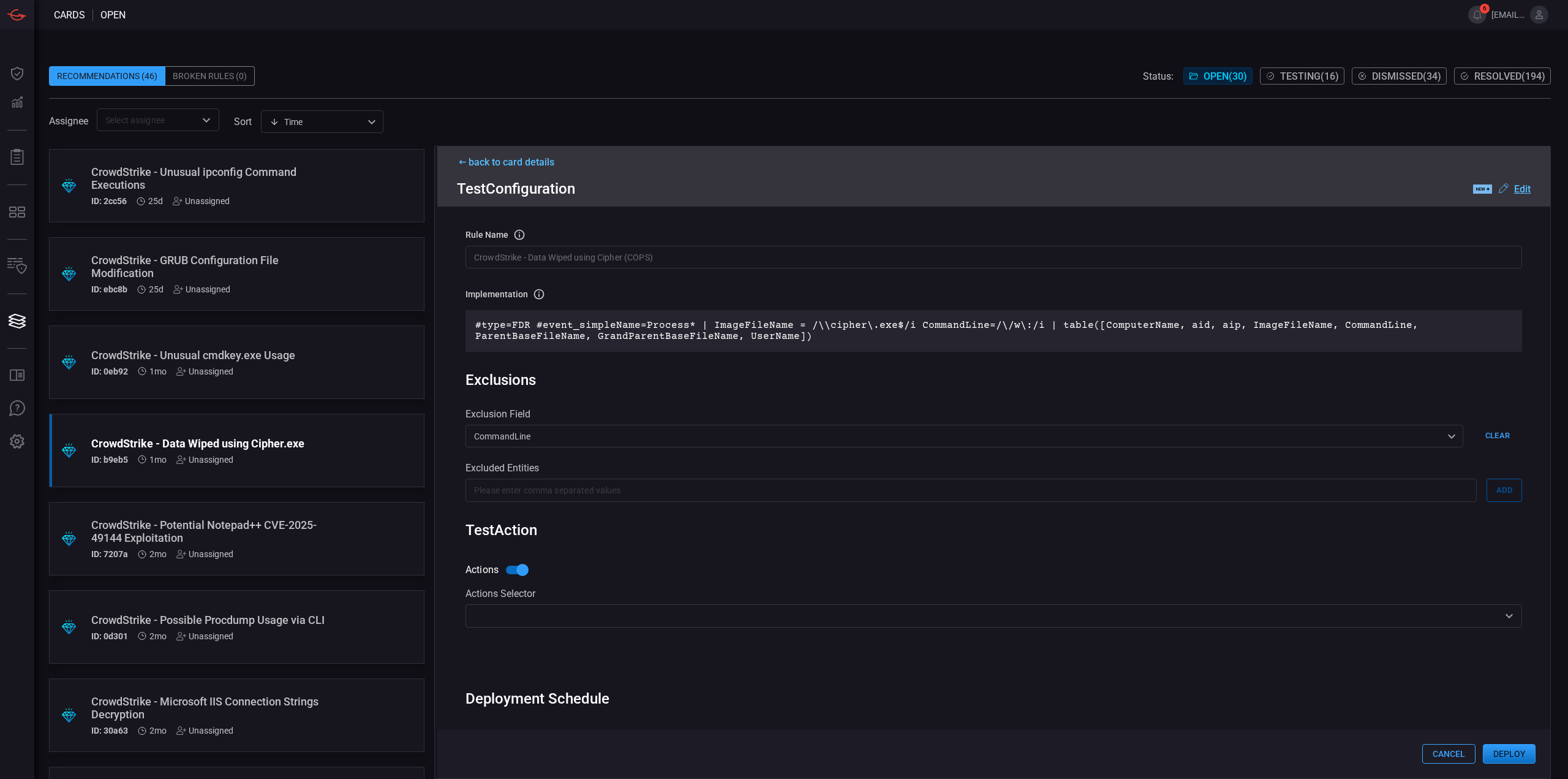
scroll to position [81, 0]
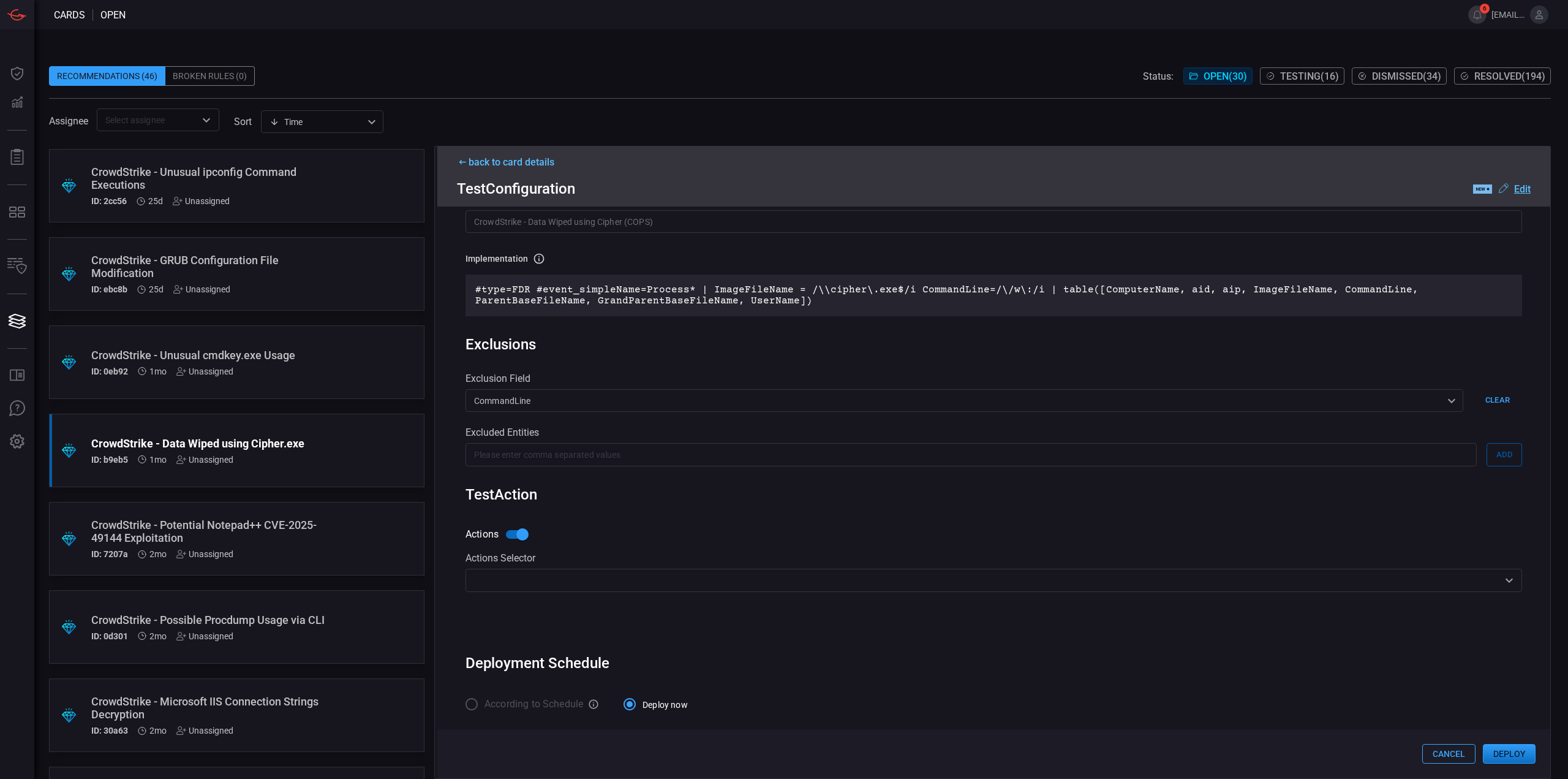
click at [555, 601] on div "Actions Selector ​" at bounding box center [994, 593] width 1056 height 83
click at [555, 589] on div "​" at bounding box center [994, 580] width 1056 height 23
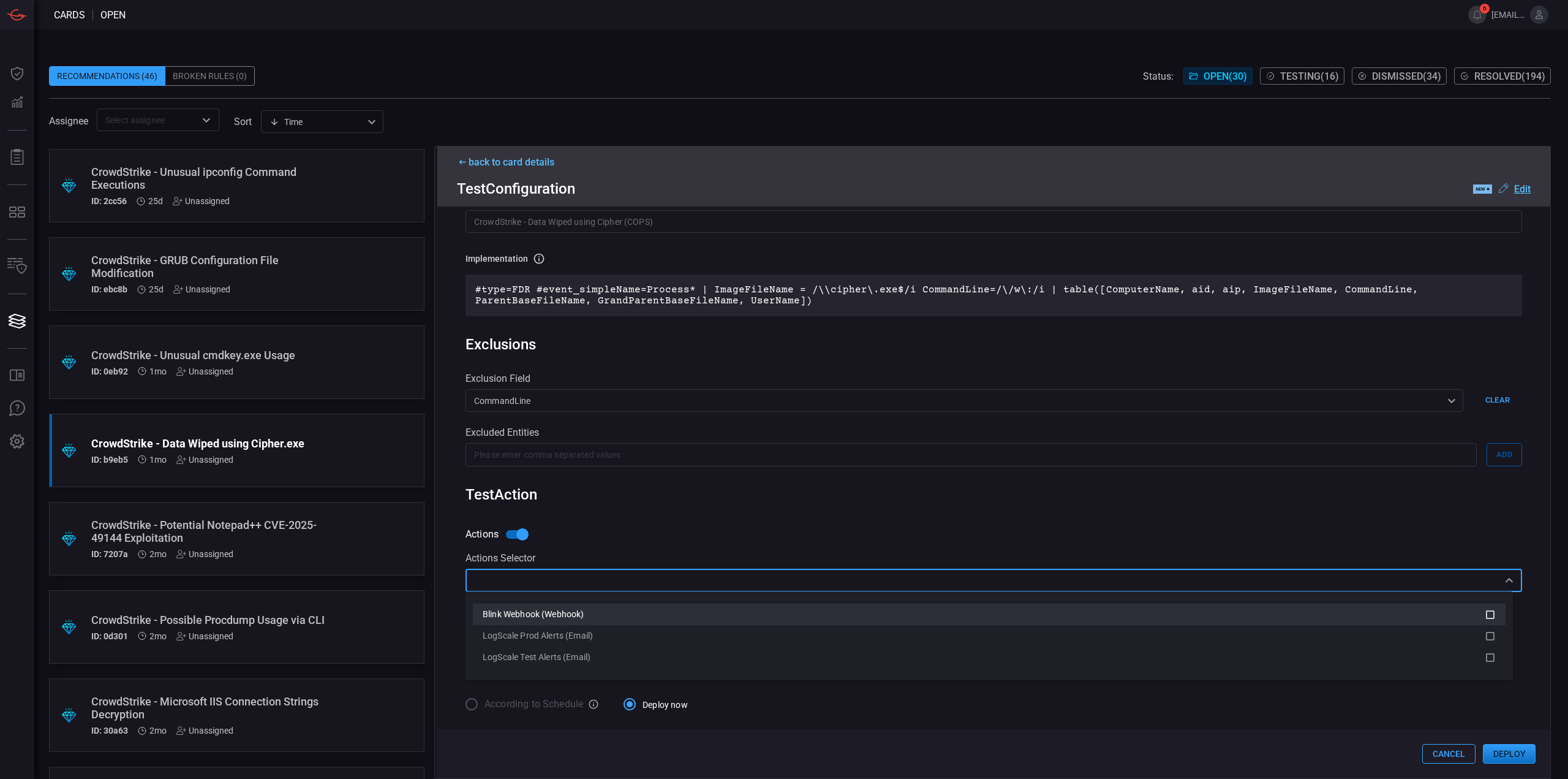
click at [548, 612] on span "Blink Webhook (Webhook)" at bounding box center [533, 613] width 101 height 10
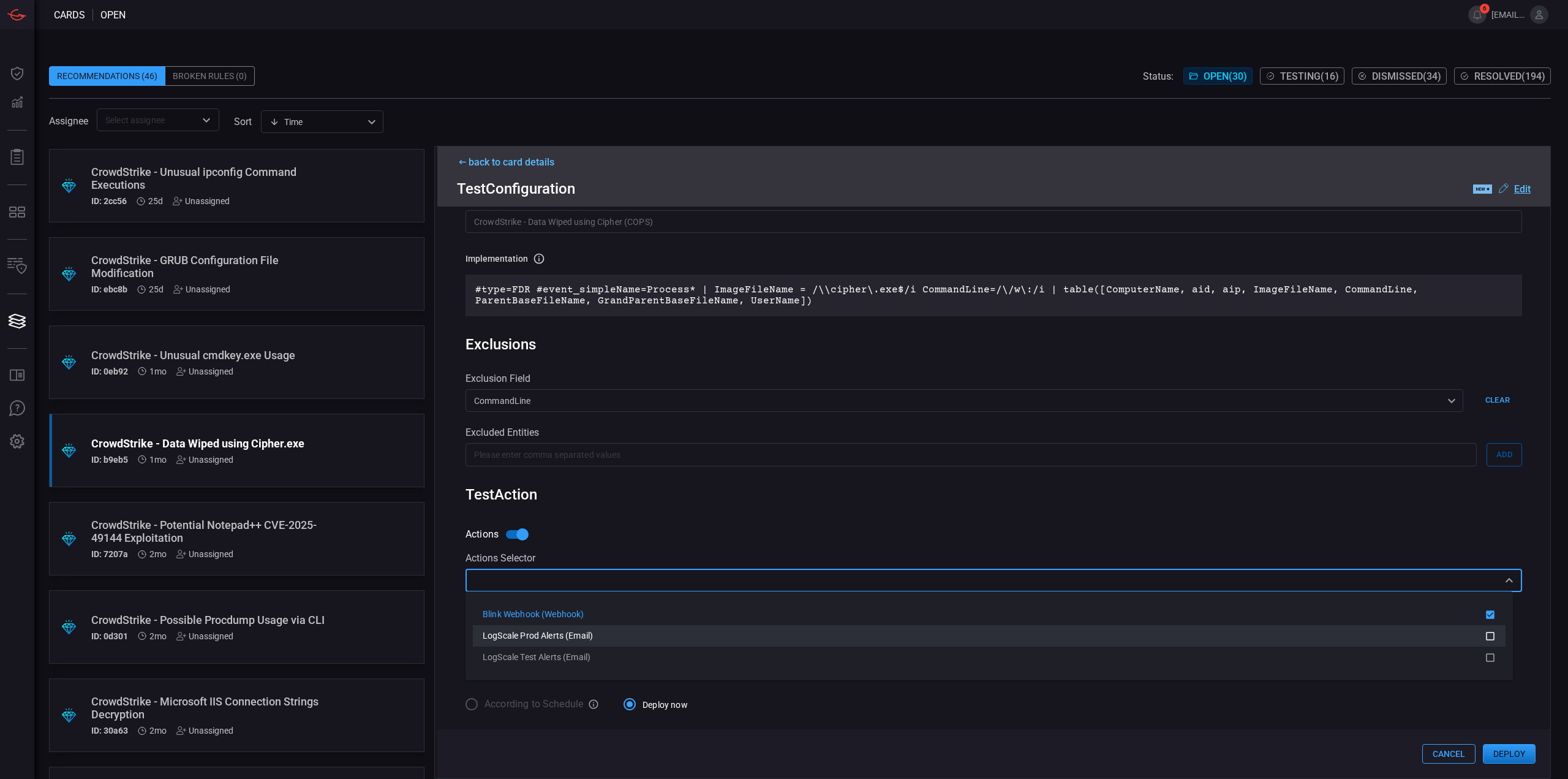
click at [552, 630] on div "LogScale Prod Alerts (Email)" at bounding box center [984, 635] width 1002 height 13
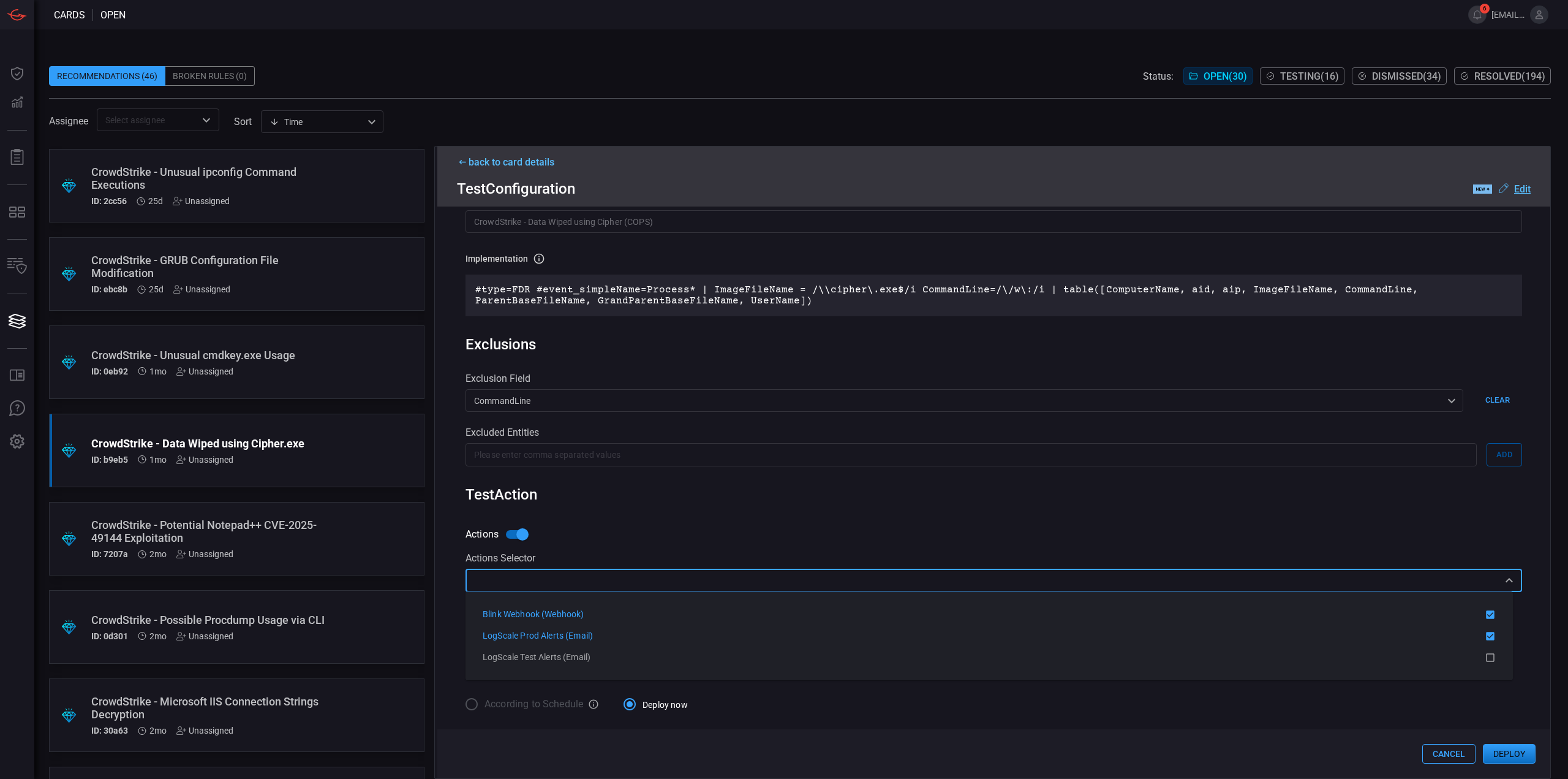
click at [757, 511] on div "Rule Details rule Name Name of the rule that will be created in the SIEM. Crowd…" at bounding box center [994, 492] width 1113 height 572
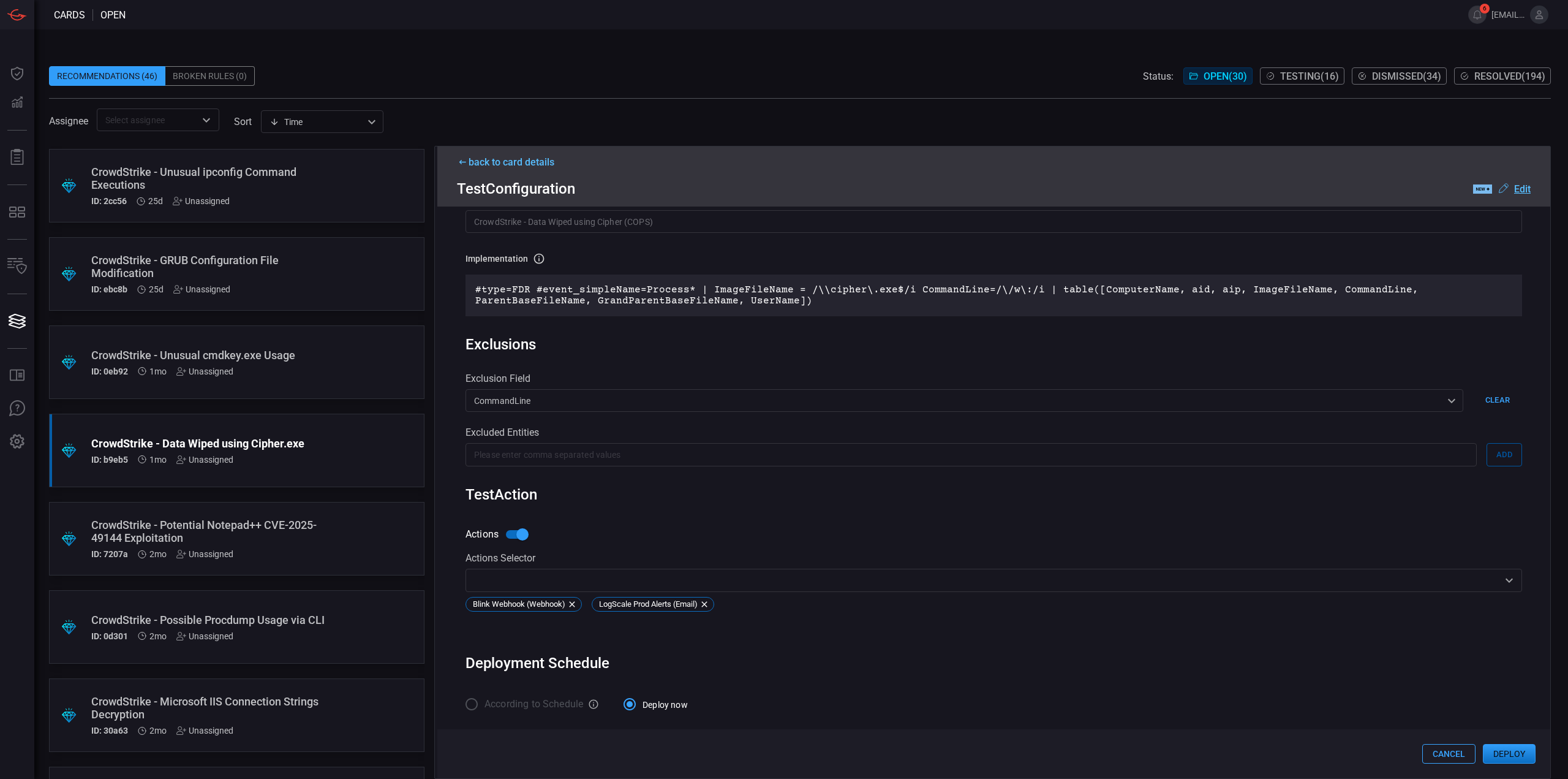
click at [1522, 186] on u "Edit" at bounding box center [1522, 189] width 16 height 12
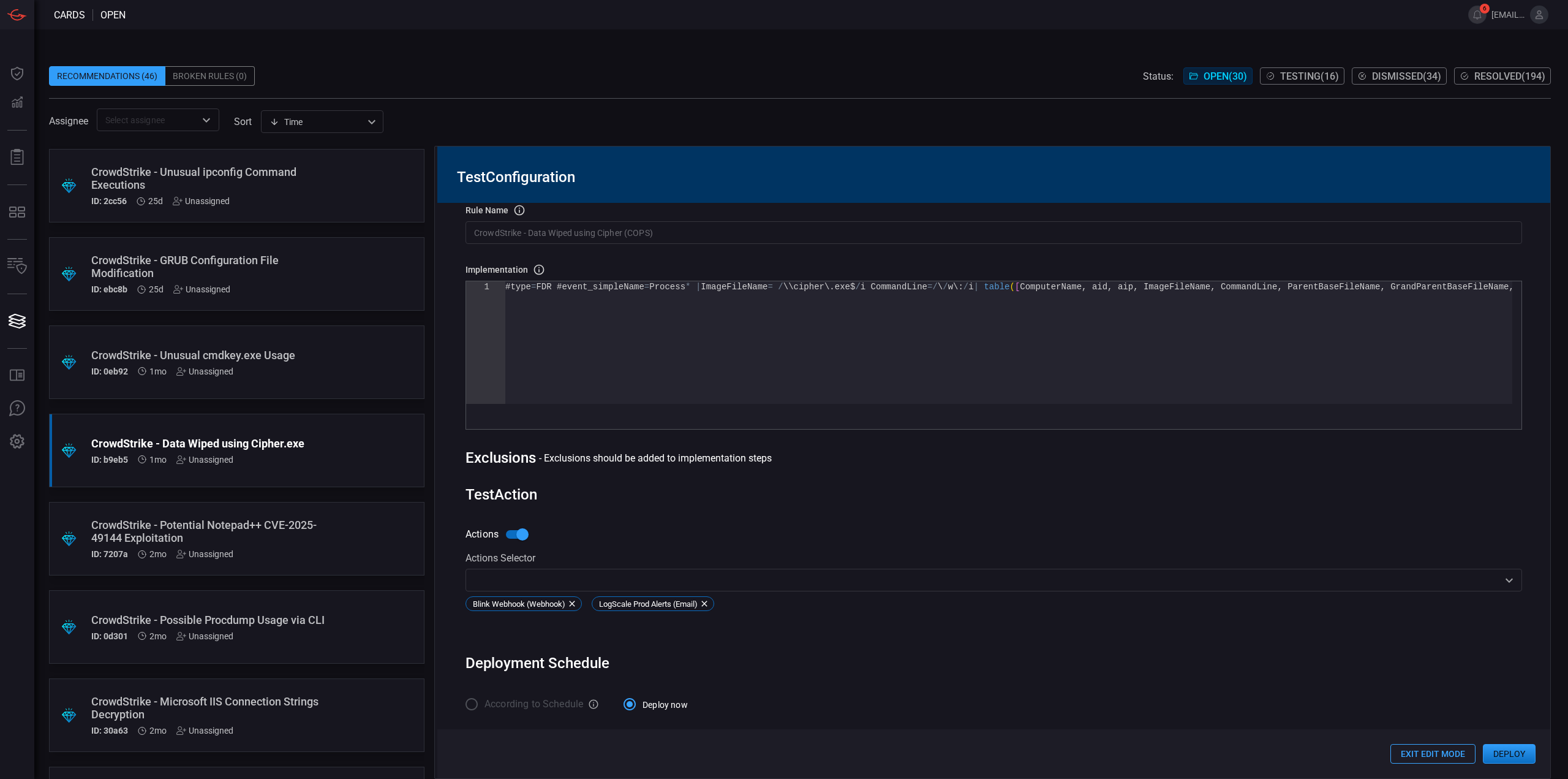
type textarea "#type=FDR #event_simpleName=Process* | ImageFileName = /\\cipher\.exe$/i Comman…"
click at [701, 296] on div "#type = FDR #event_simpleName = Process * | ImageFileName = / \\cipher\ . exe$ …" at bounding box center [1009, 342] width 1007 height 122
drag, startPoint x: 905, startPoint y: 355, endPoint x: 470, endPoint y: 130, distance: 489.7
click at [506, 281] on div "#type = FDR #event_simpleName = Process * | ImageFileName = / \\cipher\ . exe$ …" at bounding box center [1009, 342] width 1007 height 122
click at [1203, 304] on div "#type = FDR #event_simpleName = Process * | ImageFileName = / \\cipher\ . exe$ …" at bounding box center [1009, 342] width 1007 height 122
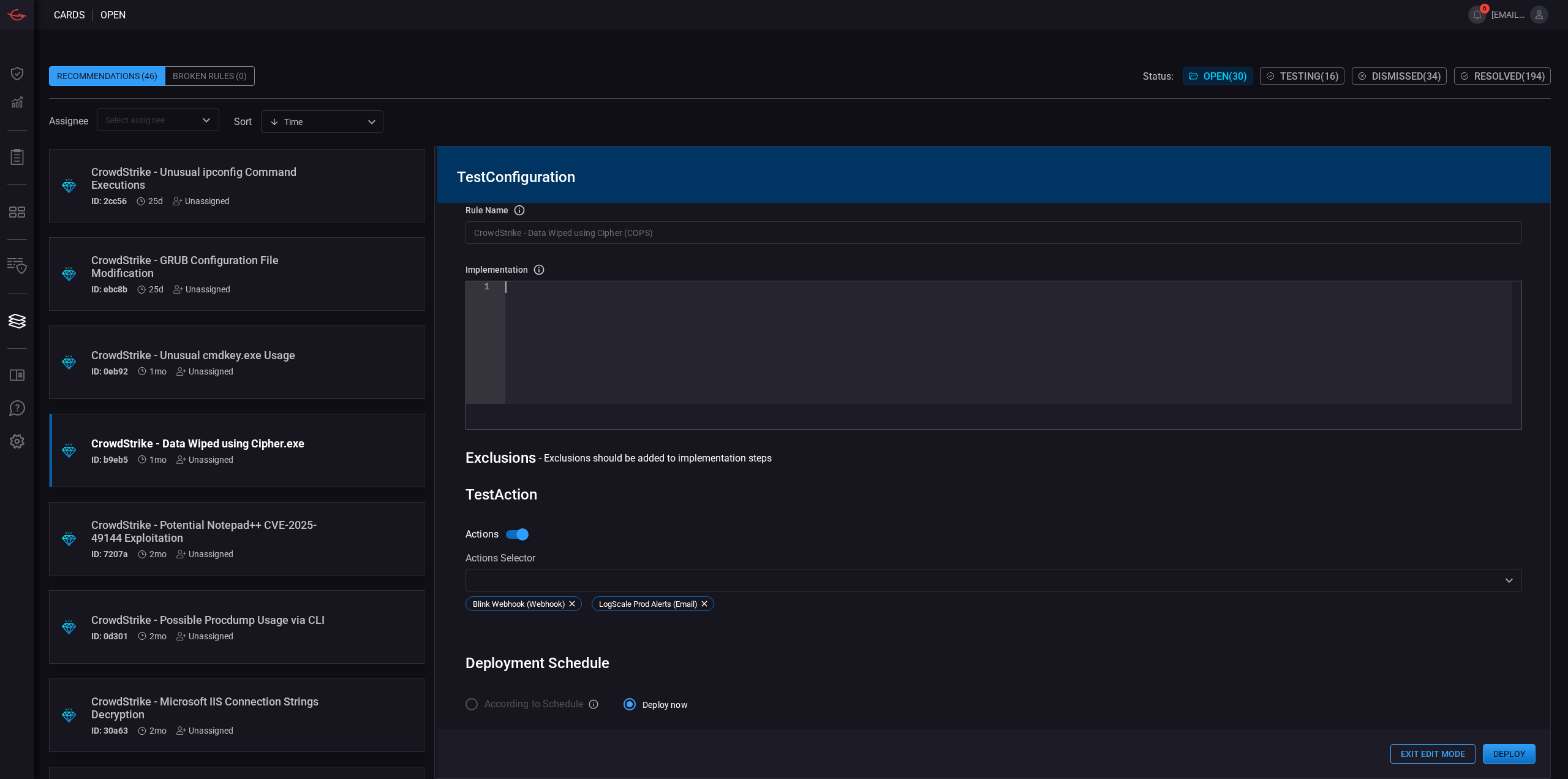
type textarea "#type=FDR #event_simpleName=Process* | ImageFileName = /\\cipher\.exe$/i Comman…"
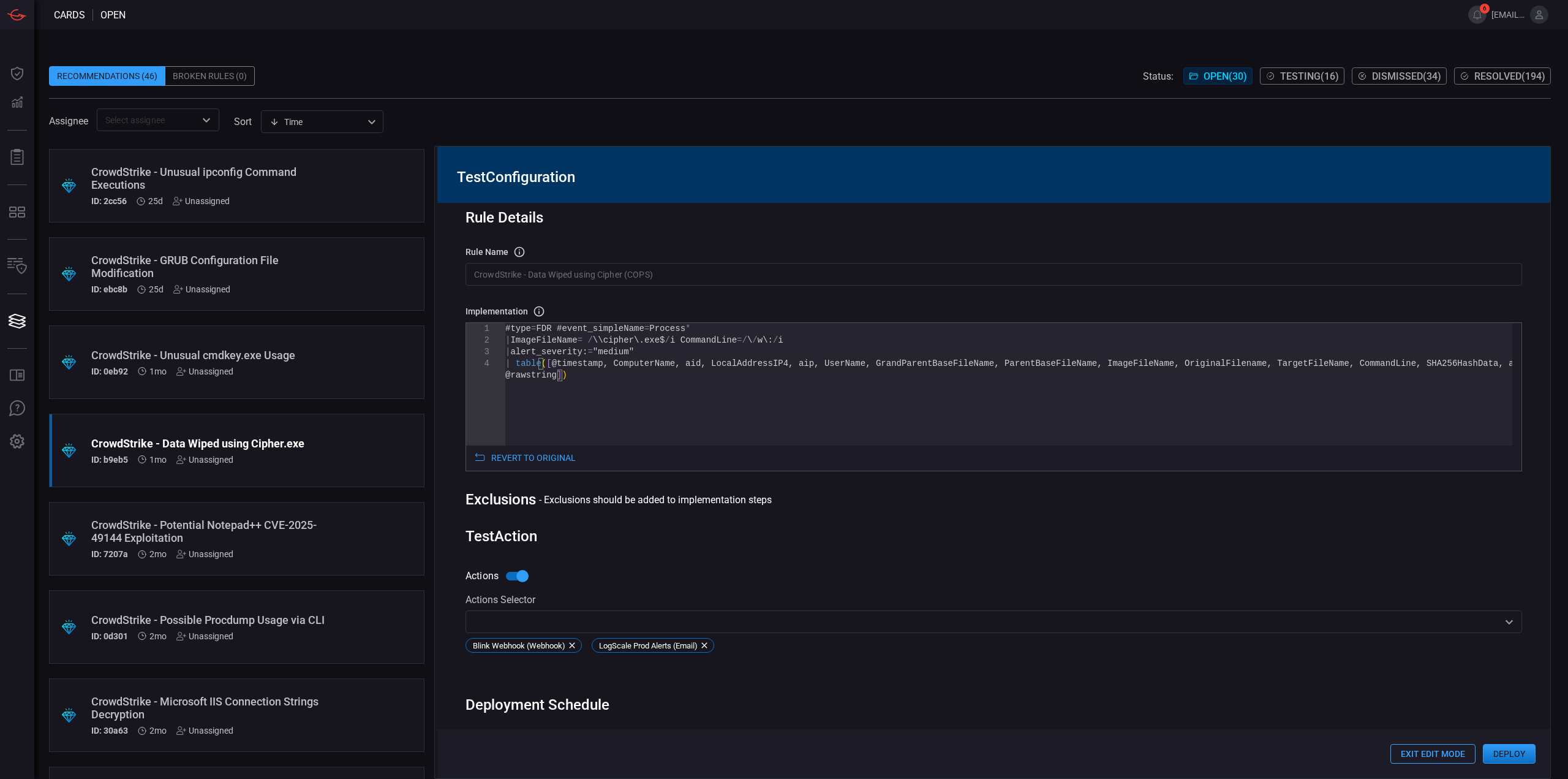
scroll to position [0, 0]
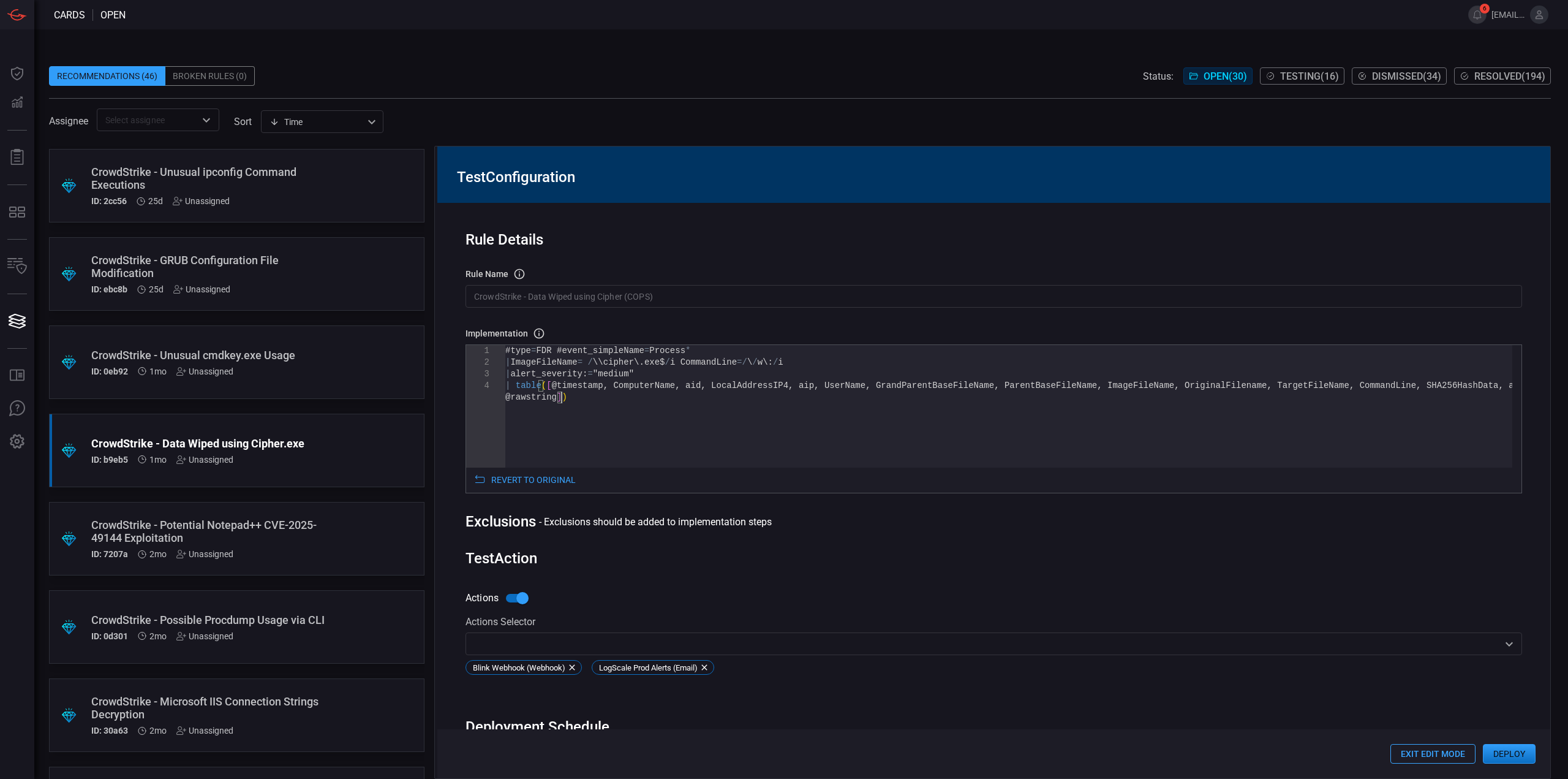
click at [1515, 761] on button "Deploy" at bounding box center [1509, 753] width 53 height 19
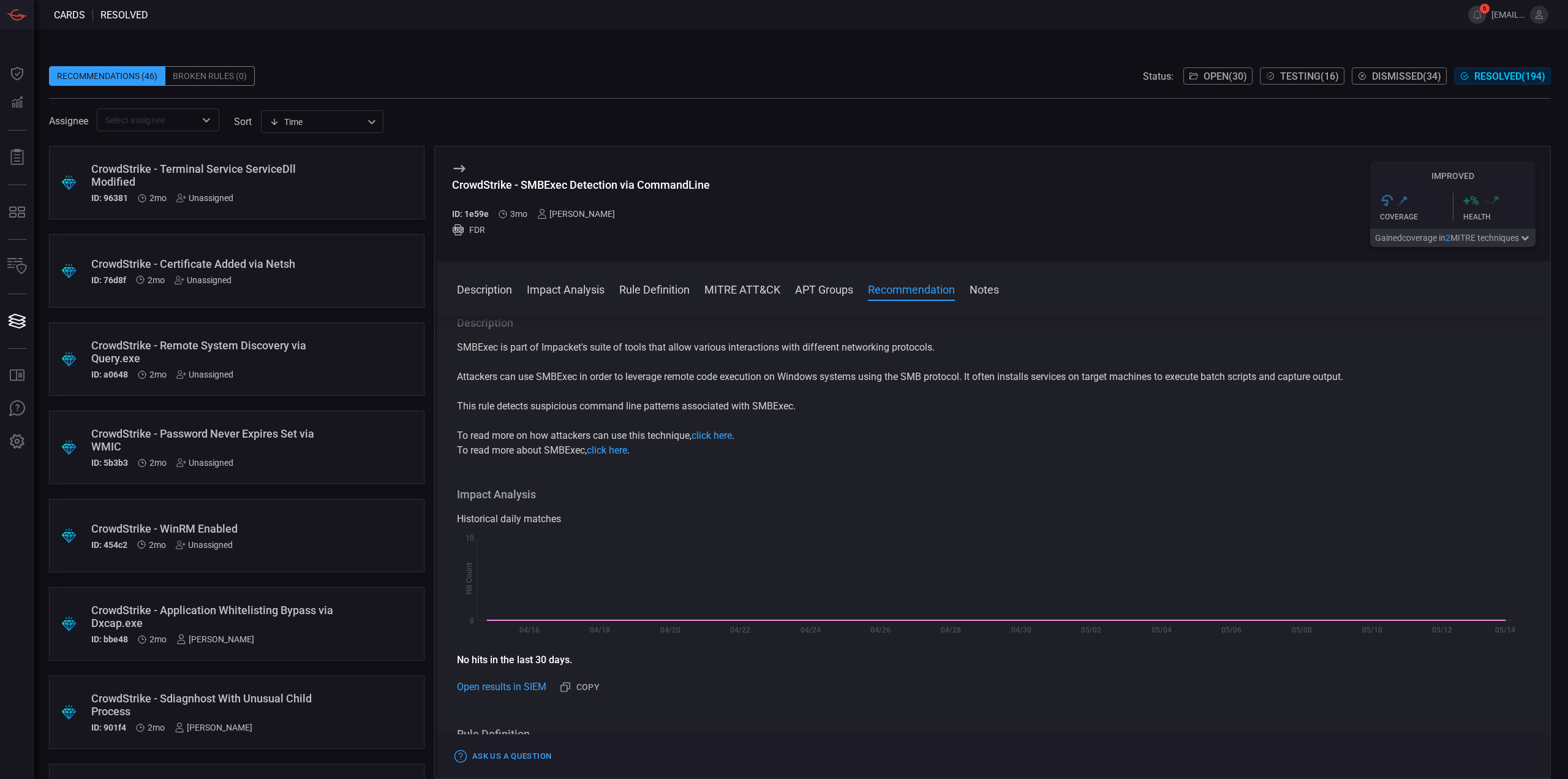
scroll to position [754, 0]
click at [1295, 80] on span "Testing ( 17 )" at bounding box center [1309, 76] width 58 height 12
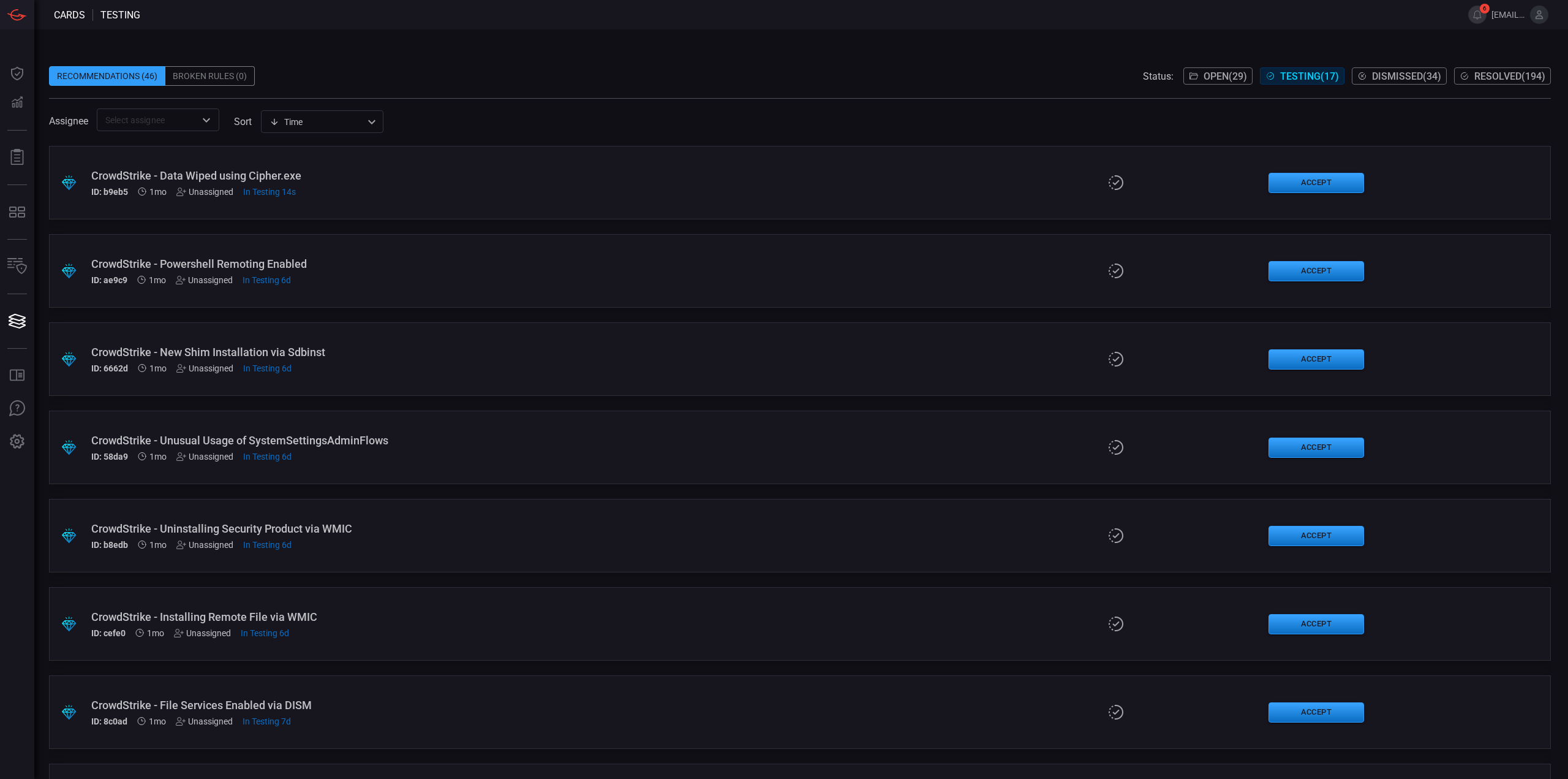
click at [355, 186] on div "CrowdStrike - Data Wiped using Cipher.exe ID: b9eb5 1mo Unassigned In Testing 1…" at bounding box center [383, 182] width 585 height 27
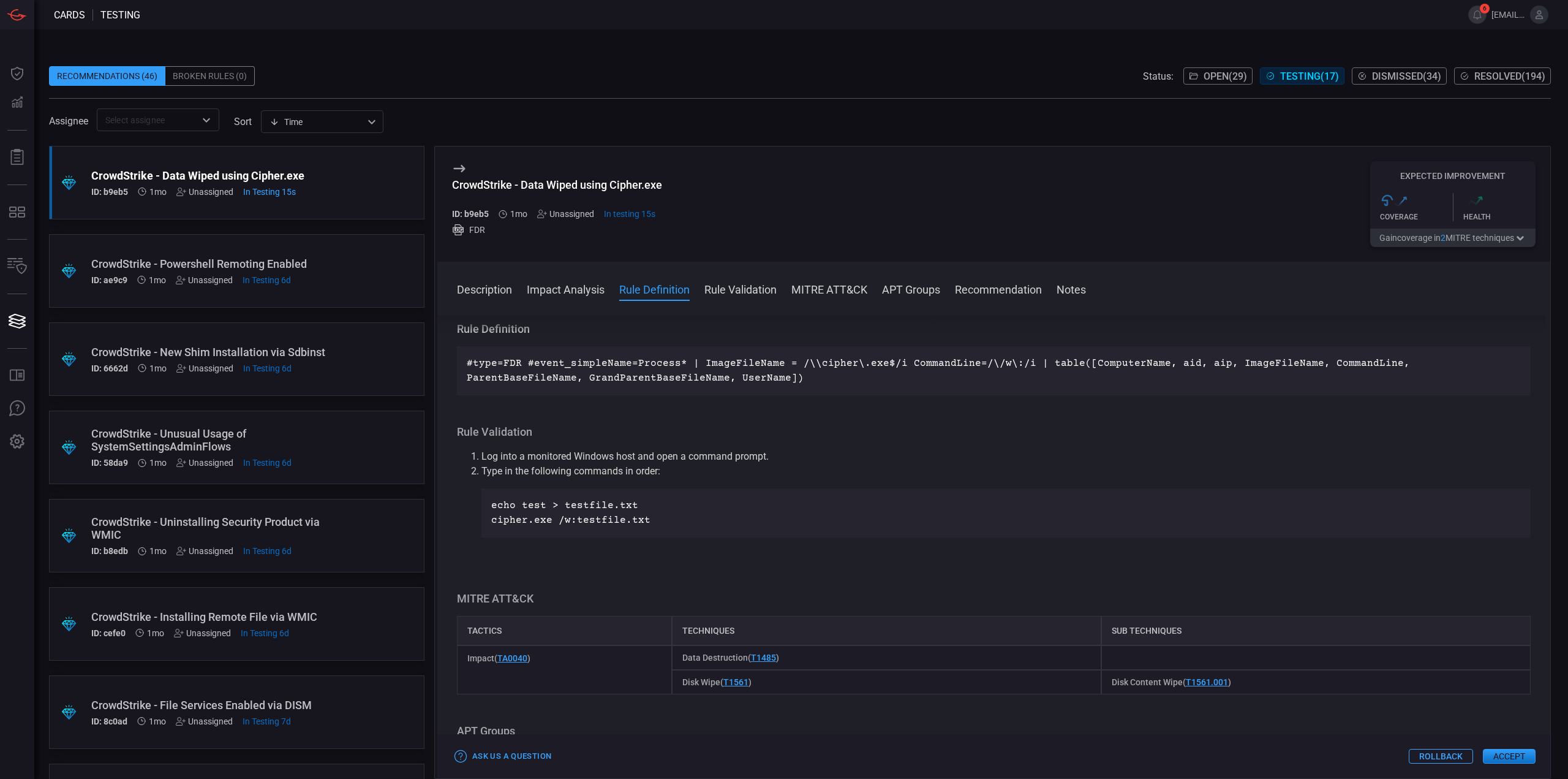
scroll to position [429, 0]
drag, startPoint x: 634, startPoint y: 509, endPoint x: 493, endPoint y: 513, distance: 141.1
click at [492, 513] on p "echo test > testfile.txt" at bounding box center [1006, 511] width 1030 height 15
copy p "echo test > testfile.txt"
drag, startPoint x: 648, startPoint y: 525, endPoint x: 493, endPoint y: 526, distance: 155.0
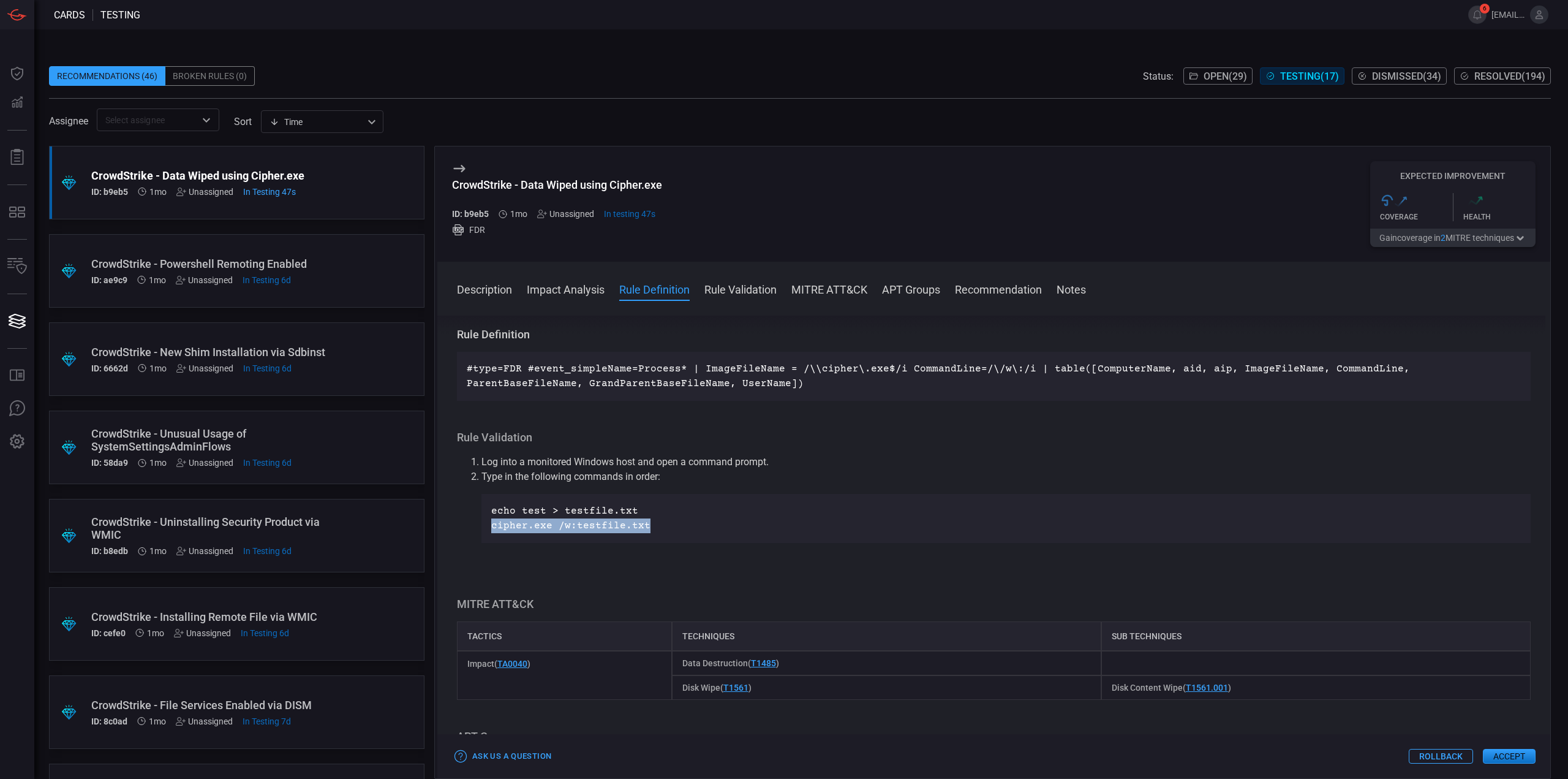
click at [493, 526] on p "cipher.exe /w:testfile.txt" at bounding box center [1006, 526] width 1030 height 15
copy p "cipher.exe /w:testfile.txt"
